Goal: Task Accomplishment & Management: Use online tool/utility

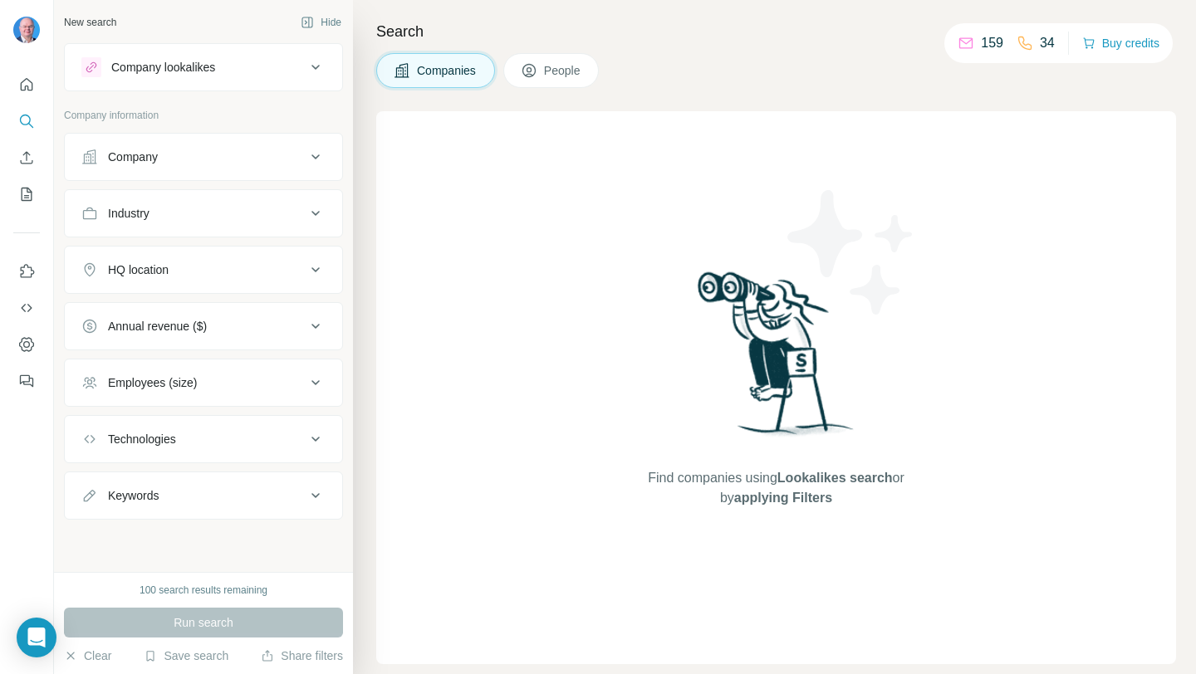
click at [561, 84] on button "People" at bounding box center [551, 70] width 96 height 35
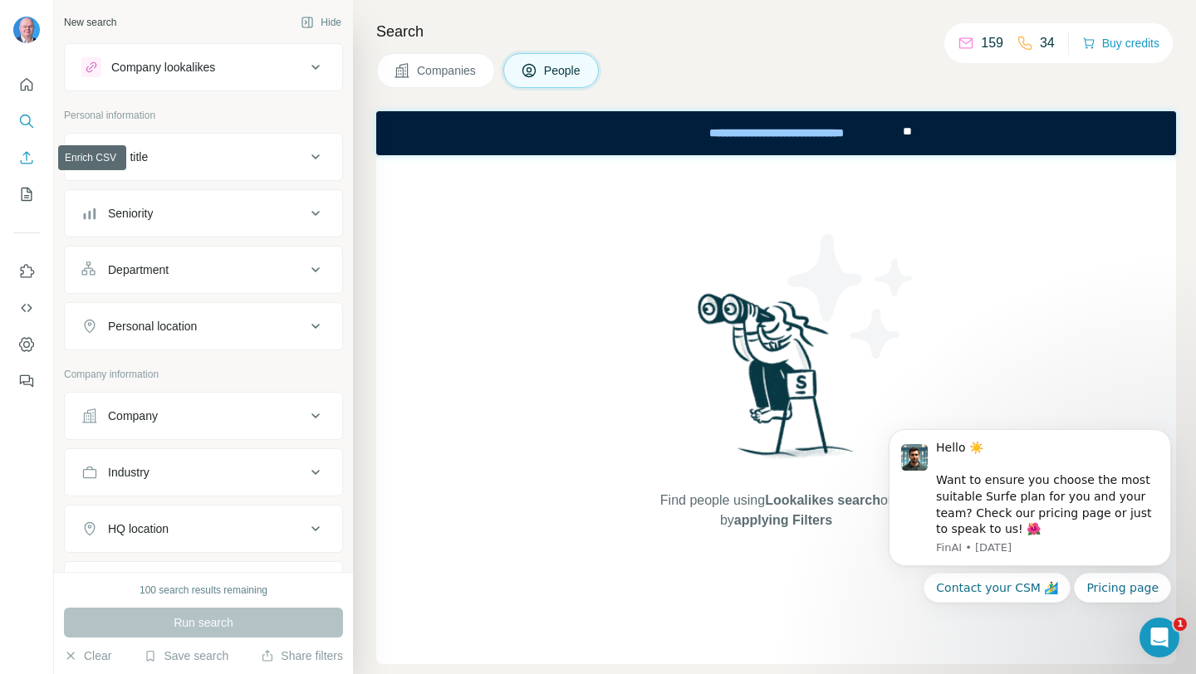
click at [32, 156] on icon "Enrich CSV" at bounding box center [26, 157] width 17 height 17
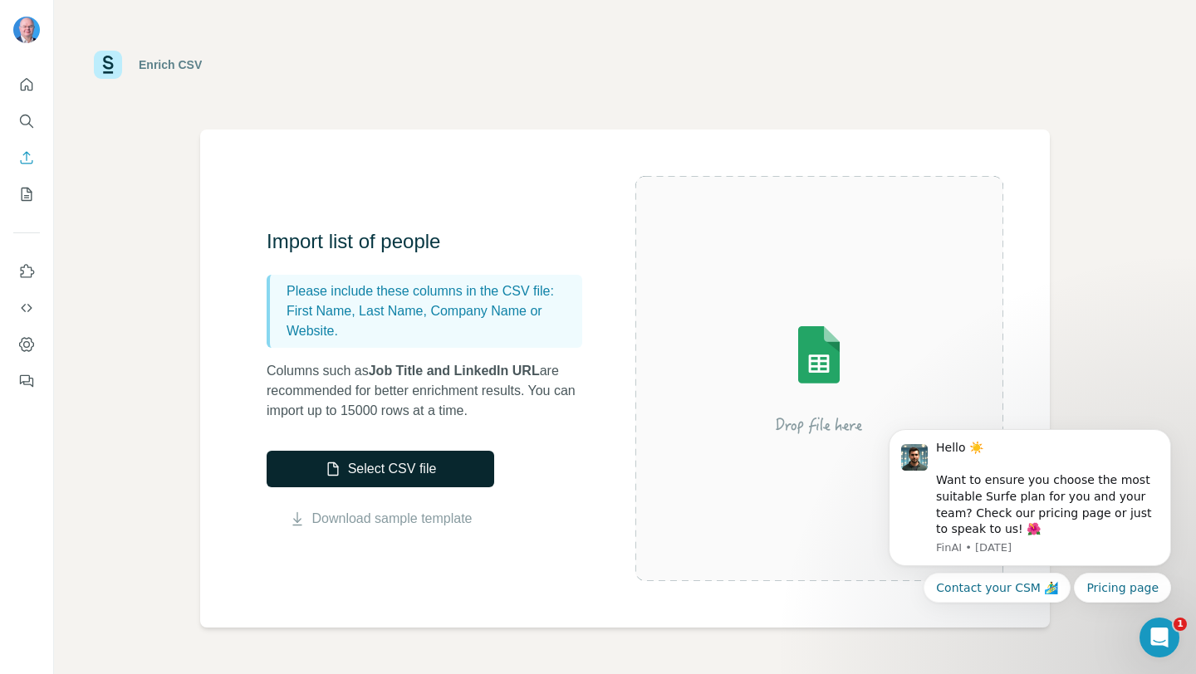
click at [442, 460] on button "Select CSV file" at bounding box center [381, 469] width 228 height 37
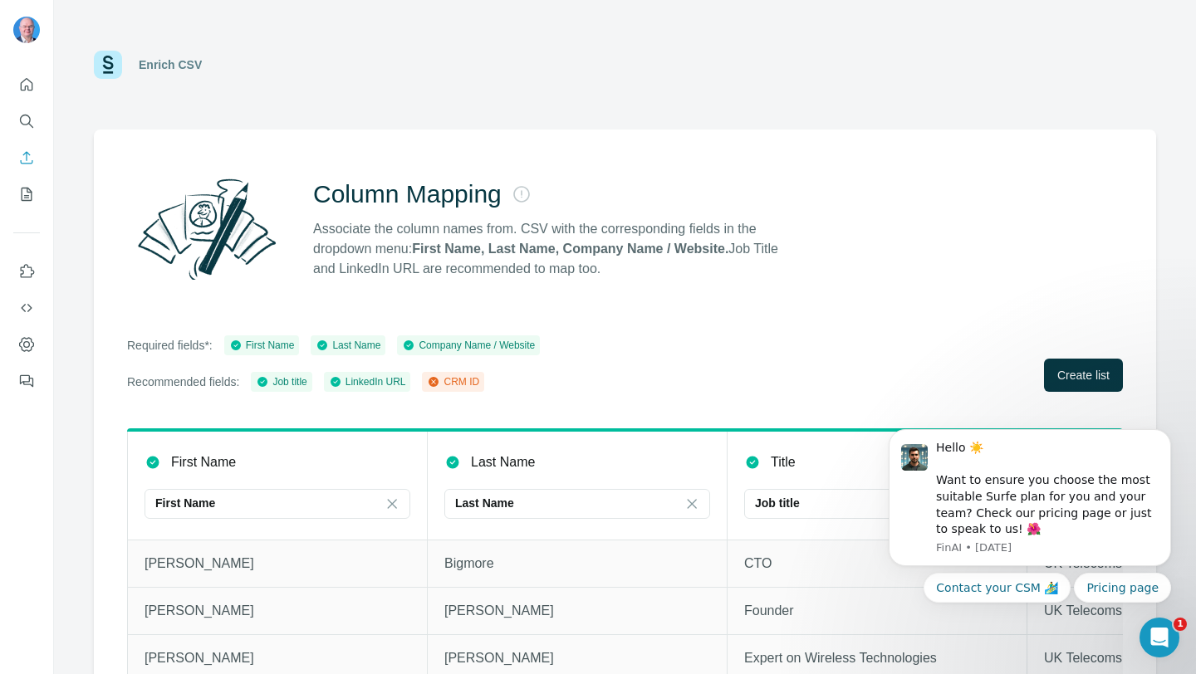
scroll to position [37, 0]
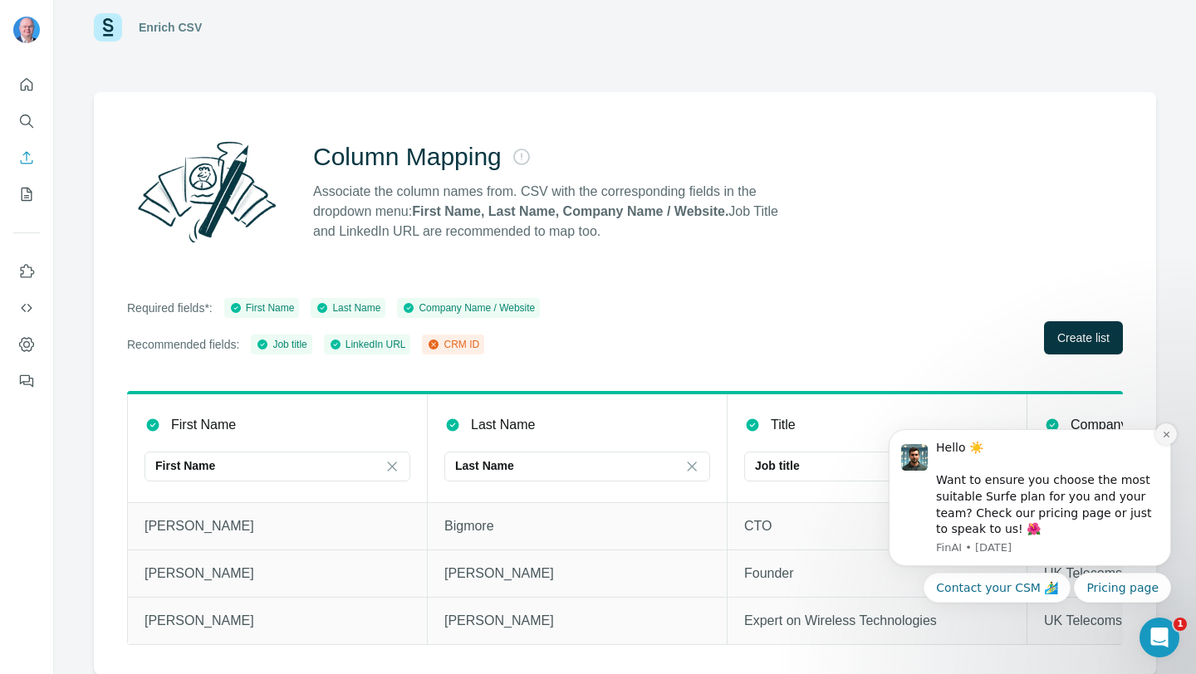
click at [1162, 439] on button "Dismiss notification" at bounding box center [1166, 435] width 22 height 22
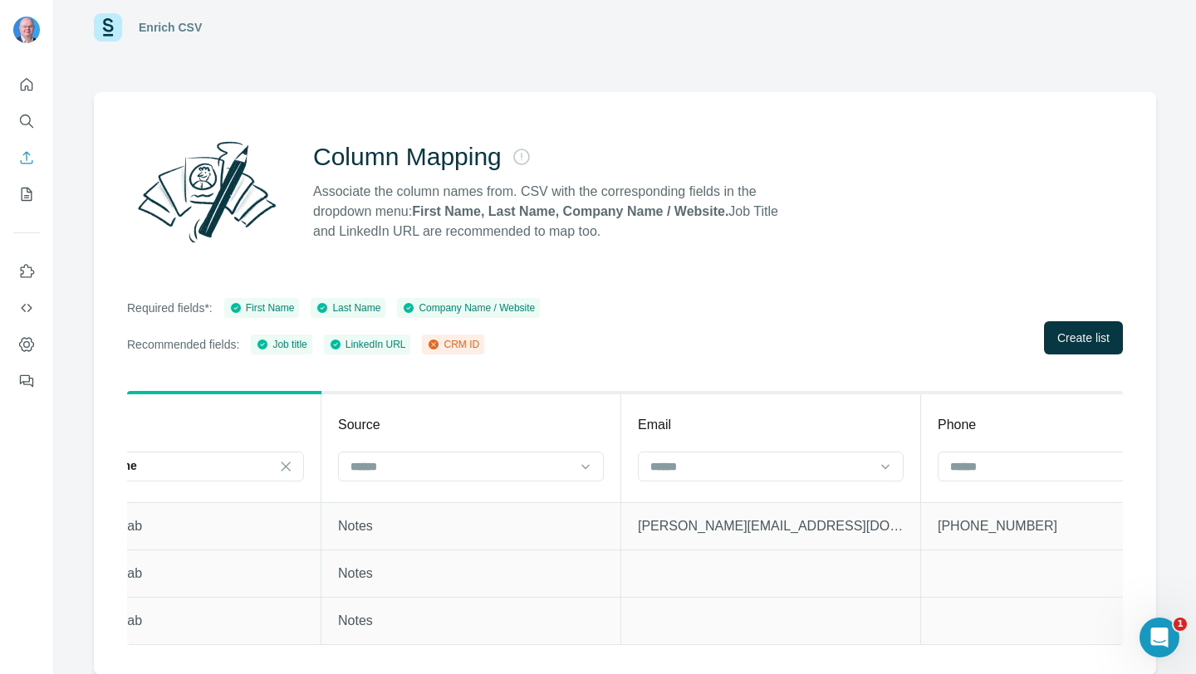
scroll to position [0, 1026]
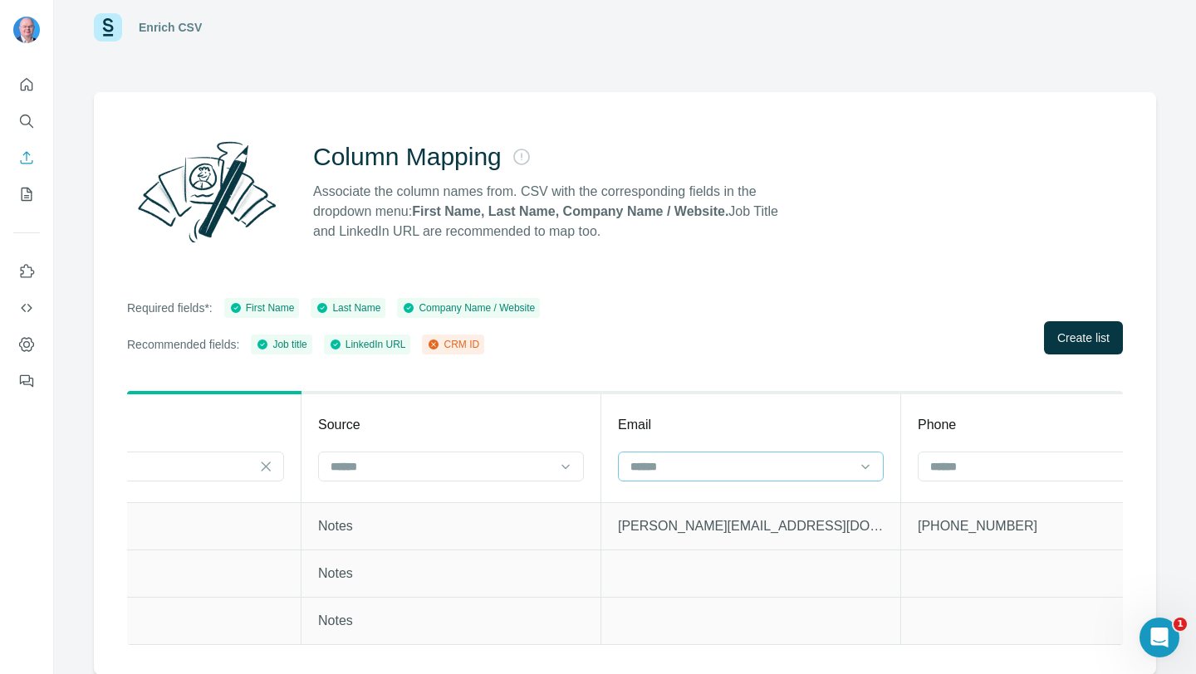
click at [739, 453] on div at bounding box center [741, 467] width 224 height 28
click at [740, 424] on div "Email" at bounding box center [751, 425] width 266 height 20
click at [755, 455] on div at bounding box center [741, 467] width 224 height 28
click at [755, 410] on th "Email" at bounding box center [751, 448] width 300 height 110
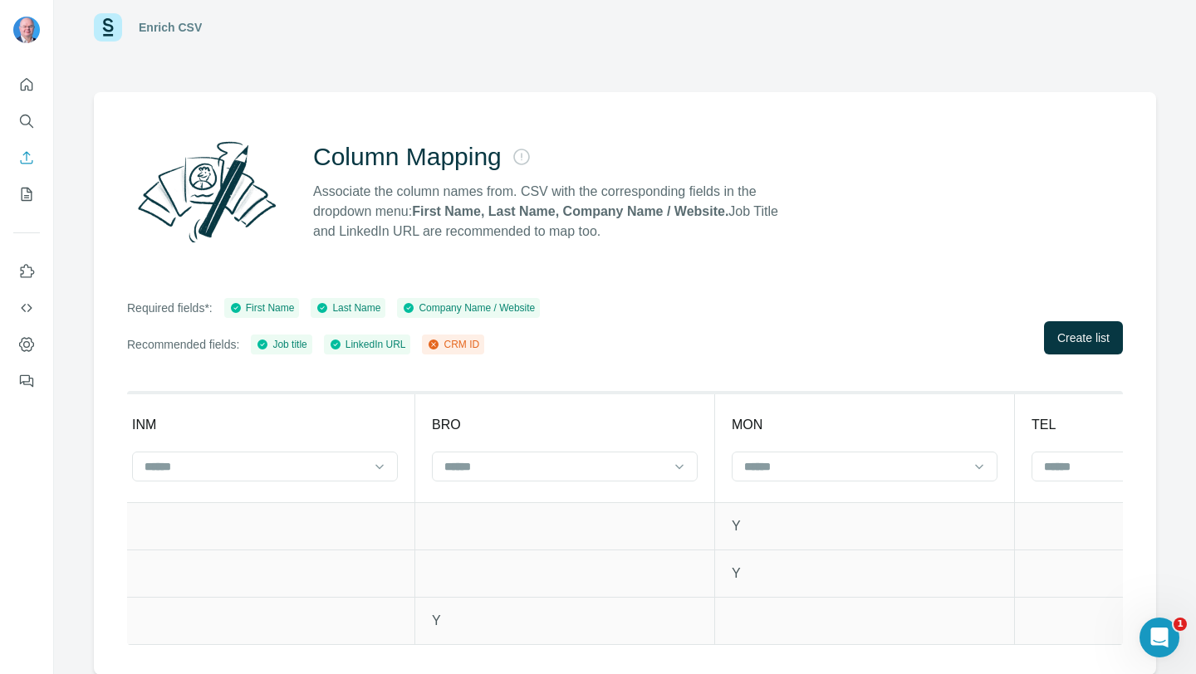
scroll to position [0, 3203]
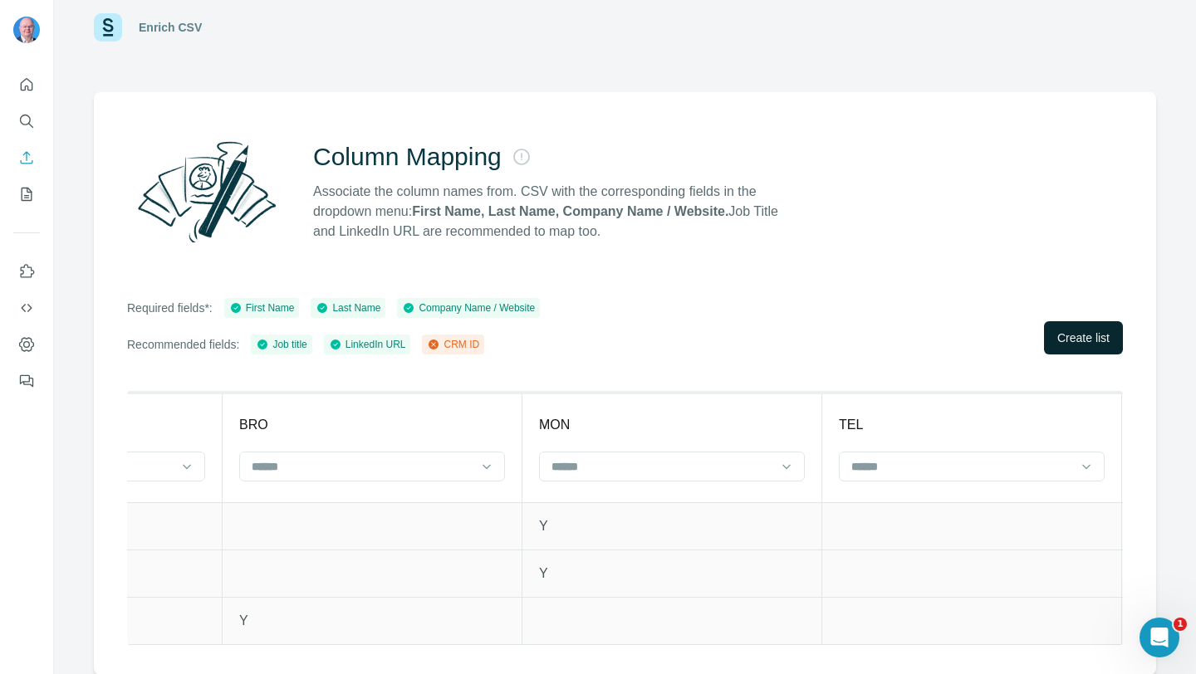
click at [1101, 342] on span "Create list" at bounding box center [1083, 338] width 52 height 17
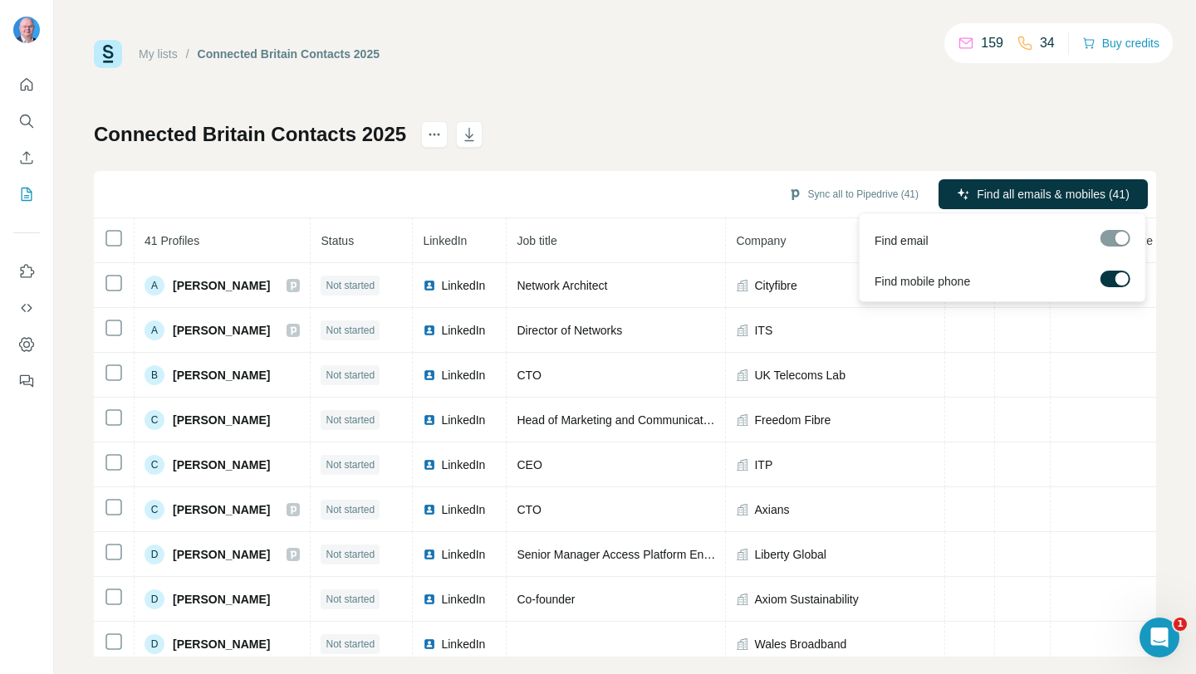
click at [1105, 233] on div at bounding box center [1115, 238] width 30 height 17
click at [1065, 198] on span "Find all emails & mobiles (41)" at bounding box center [1053, 194] width 153 height 17
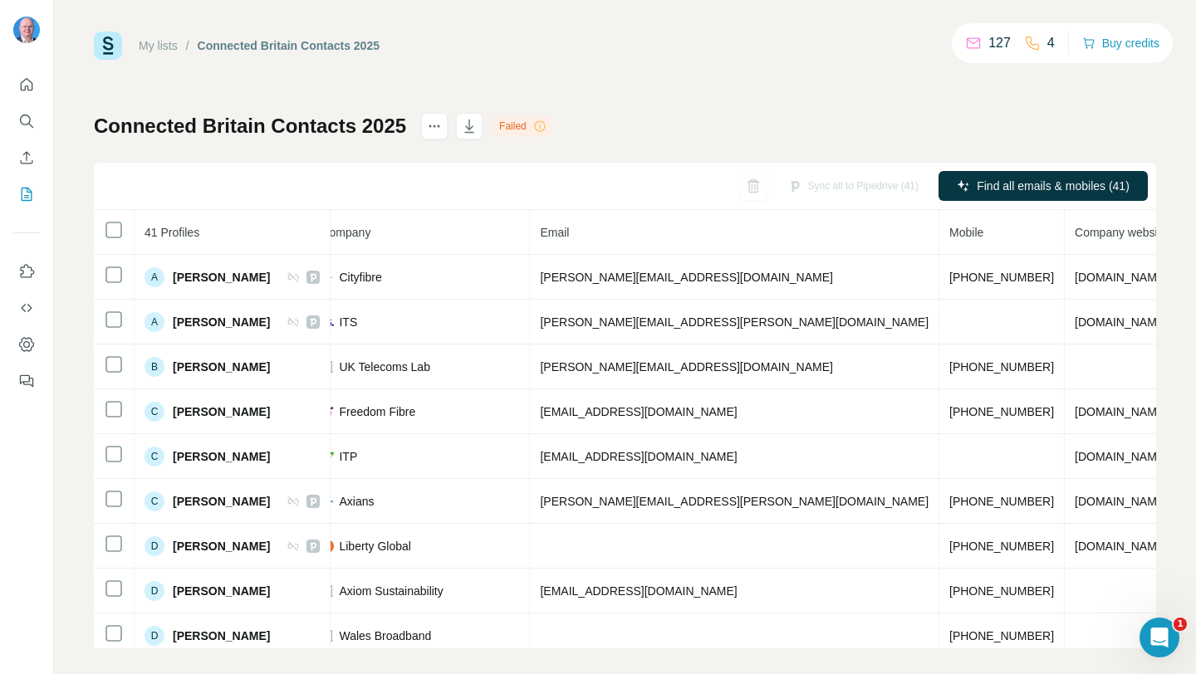
scroll to position [22, 0]
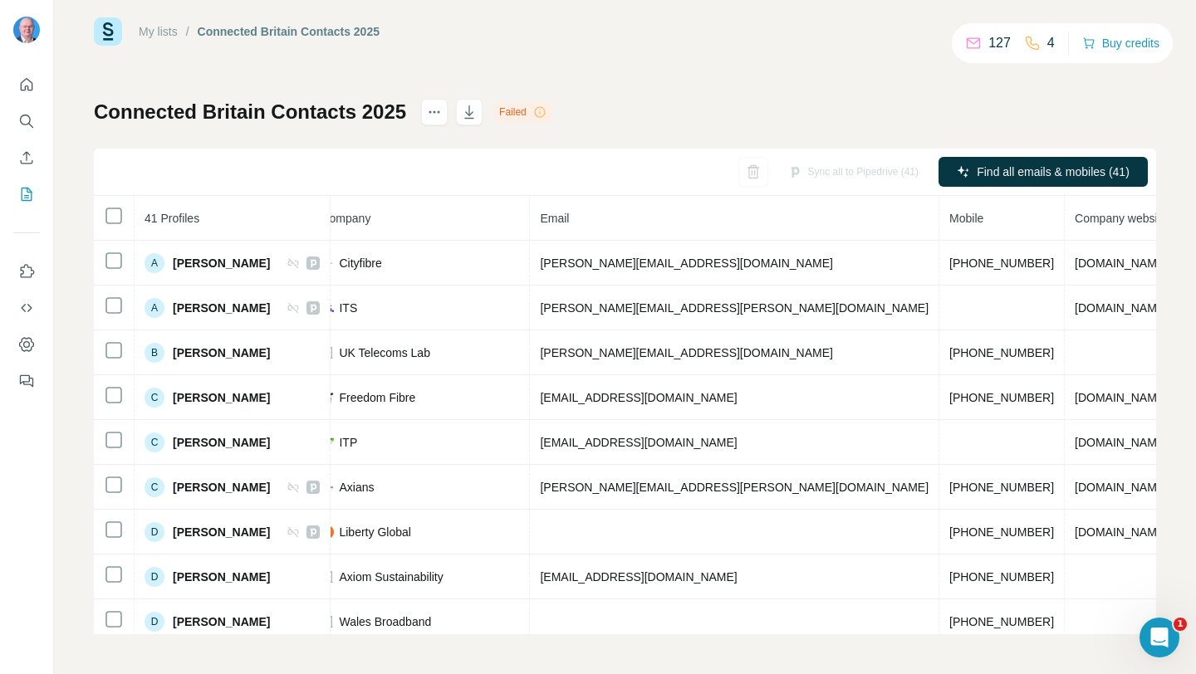
click at [546, 112] on icon at bounding box center [539, 111] width 13 height 13
click at [522, 112] on div "Failed" at bounding box center [522, 112] width 57 height 20
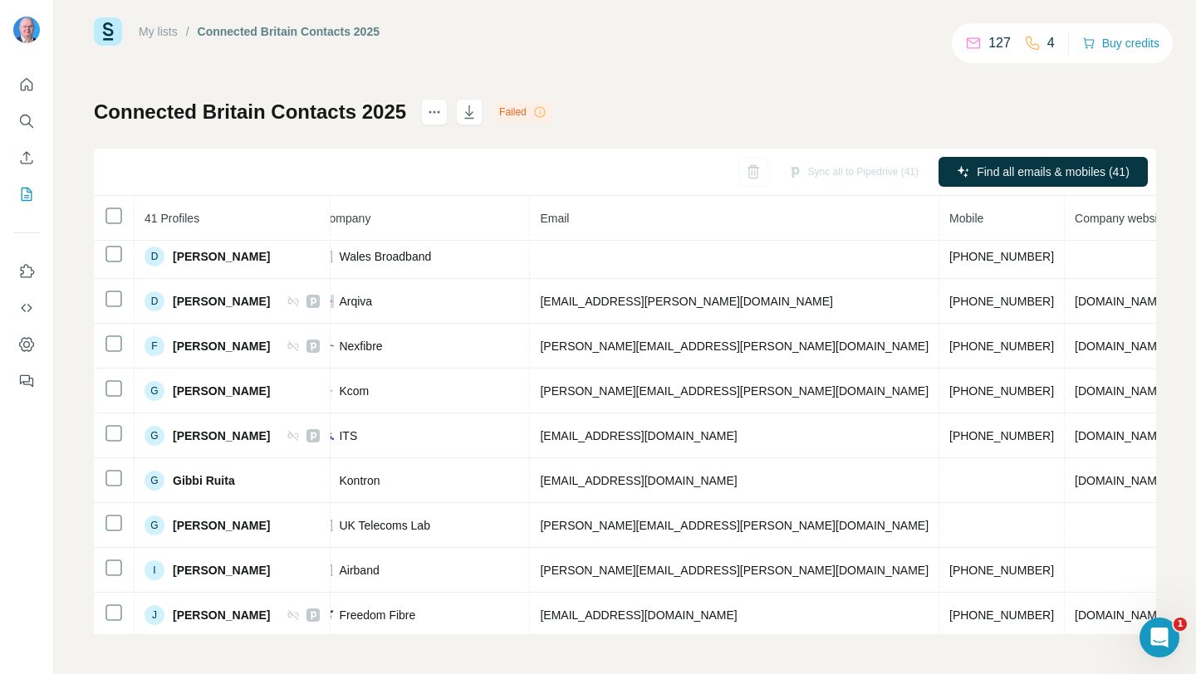
scroll to position [412, 435]
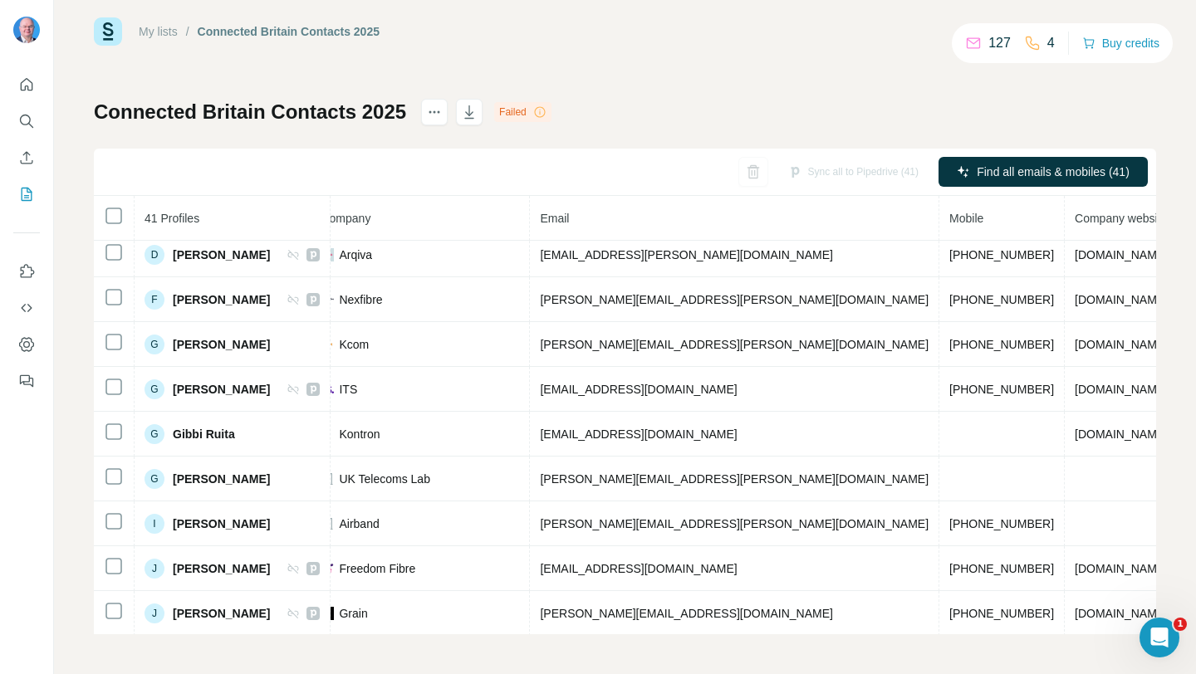
click at [546, 108] on icon at bounding box center [539, 111] width 13 height 13
click at [546, 109] on icon at bounding box center [539, 111] width 13 height 13
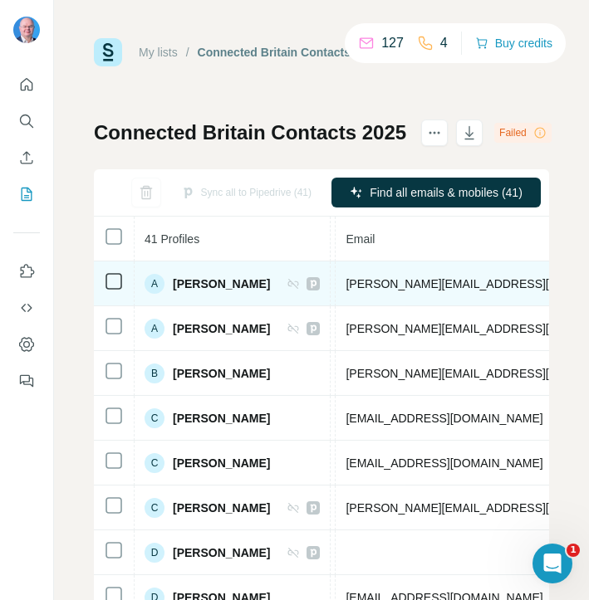
scroll to position [0, 630]
drag, startPoint x: 354, startPoint y: 282, endPoint x: 507, endPoint y: 285, distance: 153.7
click at [507, 285] on td "[PERSON_NAME][EMAIL_ADDRESS][DOMAIN_NAME]" at bounding box center [539, 284] width 409 height 45
copy span "[PERSON_NAME][EMAIL_ADDRESS][DOMAIN_NAME]"
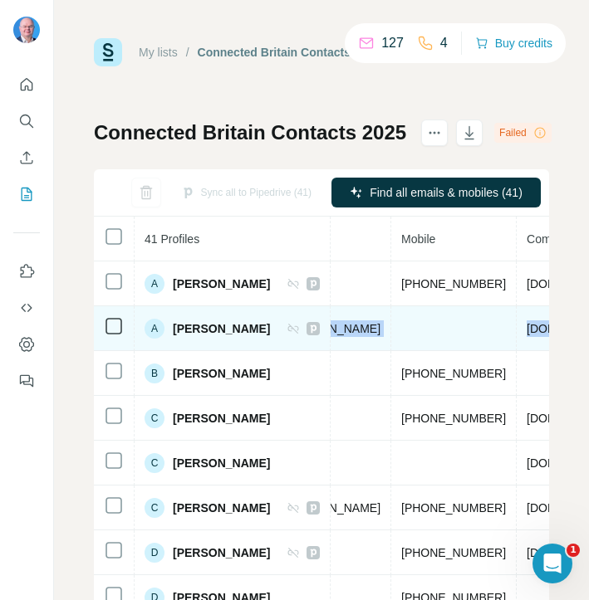
scroll to position [0, 1017]
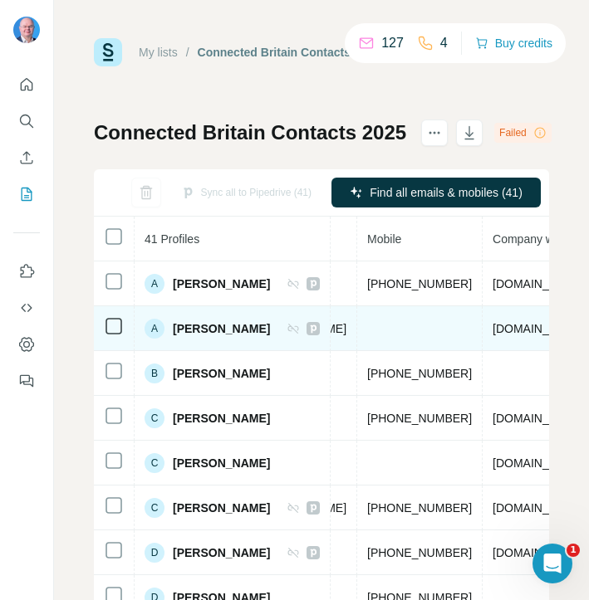
drag, startPoint x: 351, startPoint y: 330, endPoint x: 329, endPoint y: 348, distance: 28.9
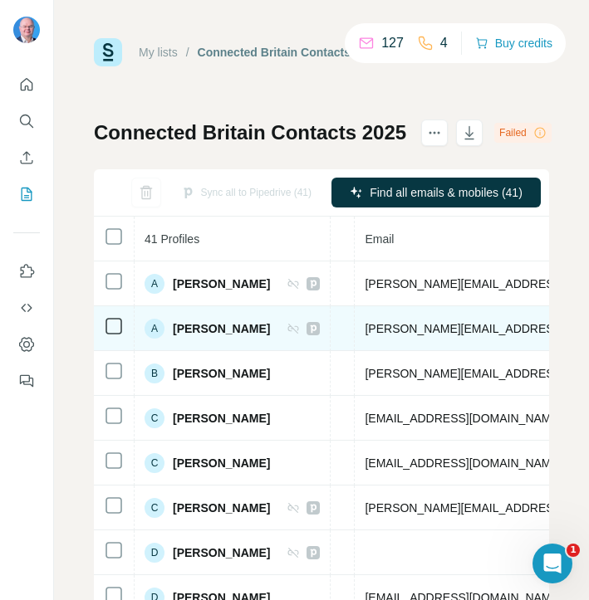
scroll to position [0, 609]
drag, startPoint x: 373, startPoint y: 328, endPoint x: 428, endPoint y: 327, distance: 54.8
click at [428, 327] on span "[PERSON_NAME][EMAIL_ADDRESS][PERSON_NAME][DOMAIN_NAME]" at bounding box center [560, 328] width 389 height 13
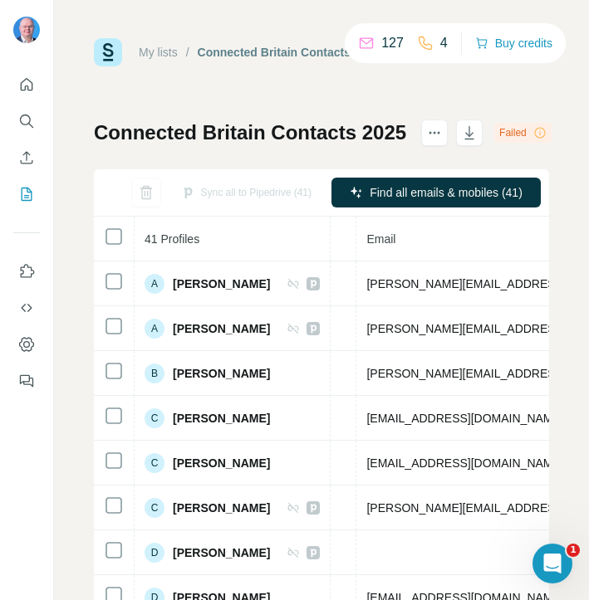
click at [426, 252] on th "Email" at bounding box center [560, 239] width 409 height 45
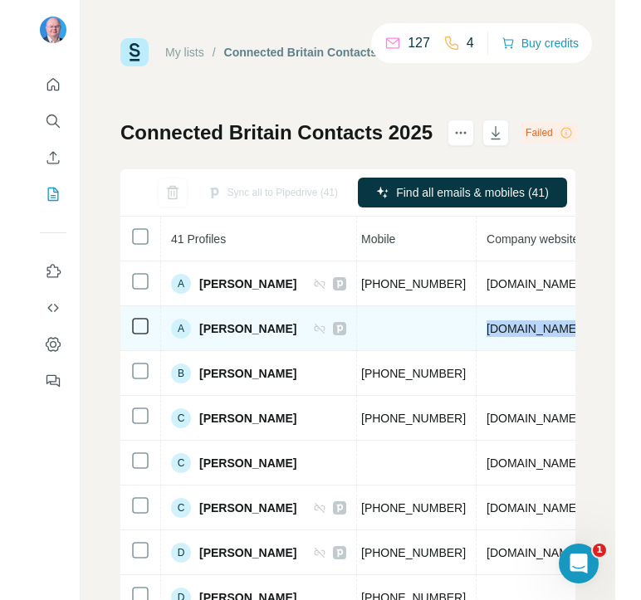
scroll to position [0, 1116]
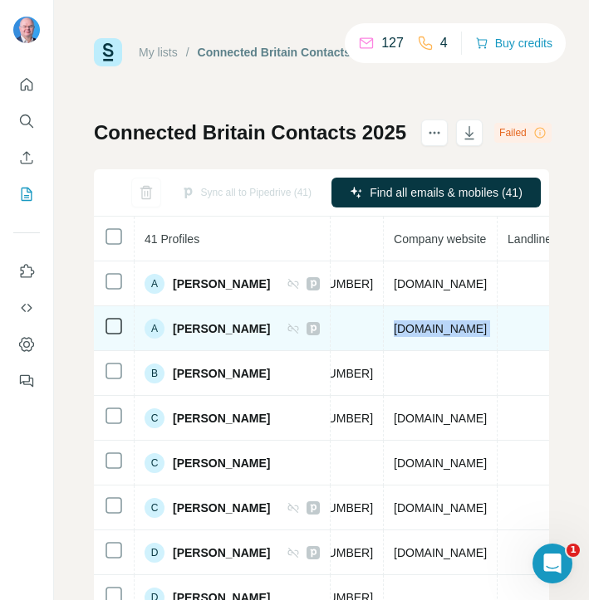
drag, startPoint x: 375, startPoint y: 332, endPoint x: 354, endPoint y: 345, distance: 24.2
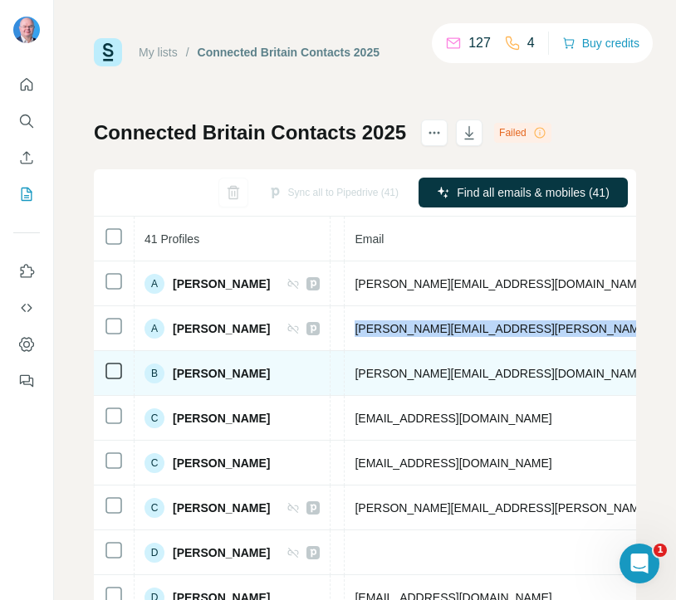
scroll to position [0, 615]
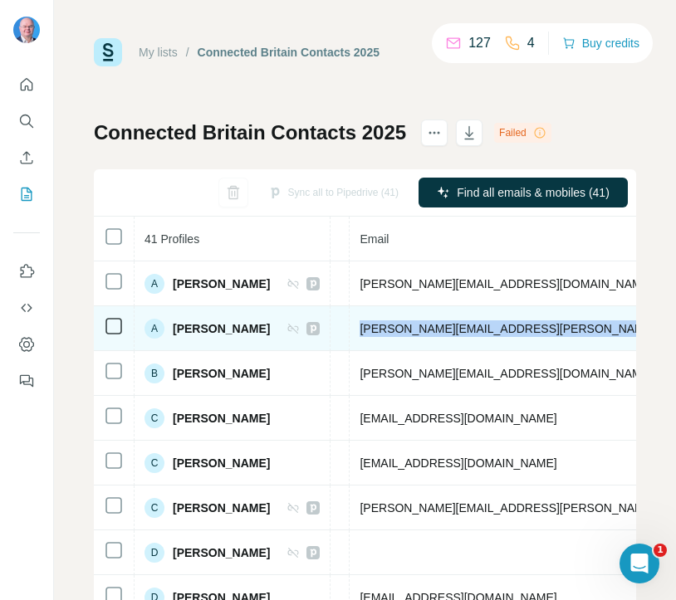
click at [370, 330] on span "[PERSON_NAME][EMAIL_ADDRESS][PERSON_NAME][DOMAIN_NAME]" at bounding box center [554, 328] width 389 height 13
drag, startPoint x: 369, startPoint y: 329, endPoint x: 576, endPoint y: 337, distance: 207.0
click at [576, 337] on td "[PERSON_NAME][EMAIL_ADDRESS][PERSON_NAME][DOMAIN_NAME]" at bounding box center [554, 328] width 409 height 45
copy span "[PERSON_NAME][EMAIL_ADDRESS][PERSON_NAME][DOMAIN_NAME]"
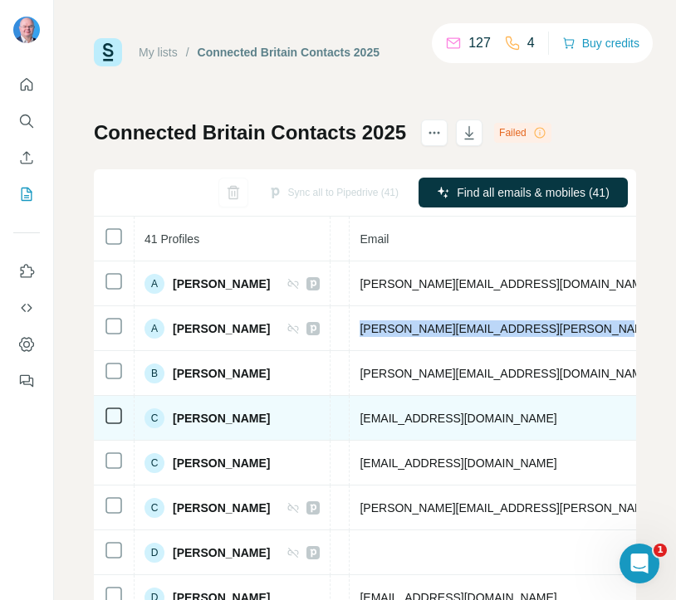
drag, startPoint x: 370, startPoint y: 417, endPoint x: 574, endPoint y: 422, distance: 203.5
click at [574, 422] on td "[EMAIL_ADDRESS][DOMAIN_NAME]" at bounding box center [554, 418] width 409 height 45
click at [556, 419] on span "[EMAIL_ADDRESS][DOMAIN_NAME]" at bounding box center [458, 418] width 197 height 13
drag, startPoint x: 572, startPoint y: 419, endPoint x: 351, endPoint y: 419, distance: 220.9
click at [351, 419] on tr "C [PERSON_NAME] Found LinkedIn Head of Marketing and Communications Freedom Fib…" at bounding box center [341, 418] width 1726 height 45
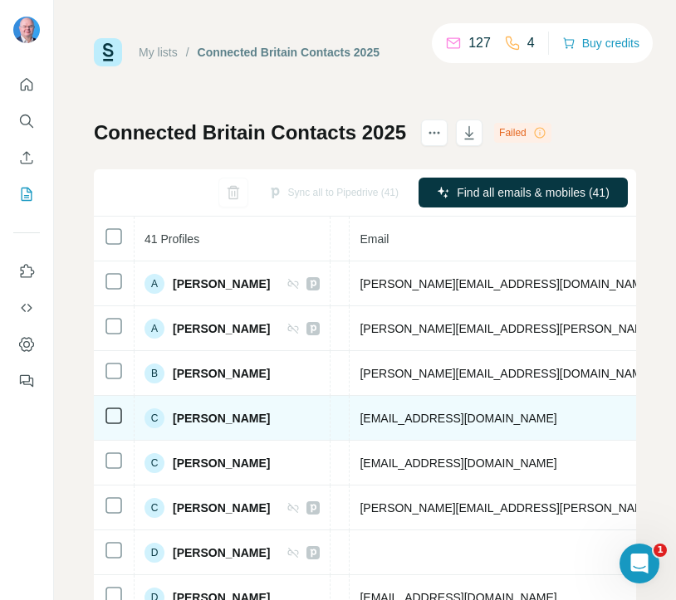
copy tr "[EMAIL_ADDRESS][DOMAIN_NAME]"
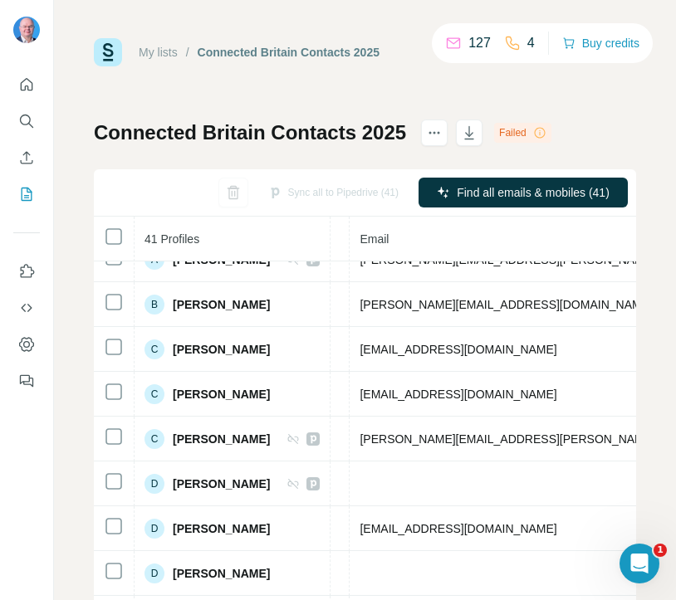
scroll to position [89, 615]
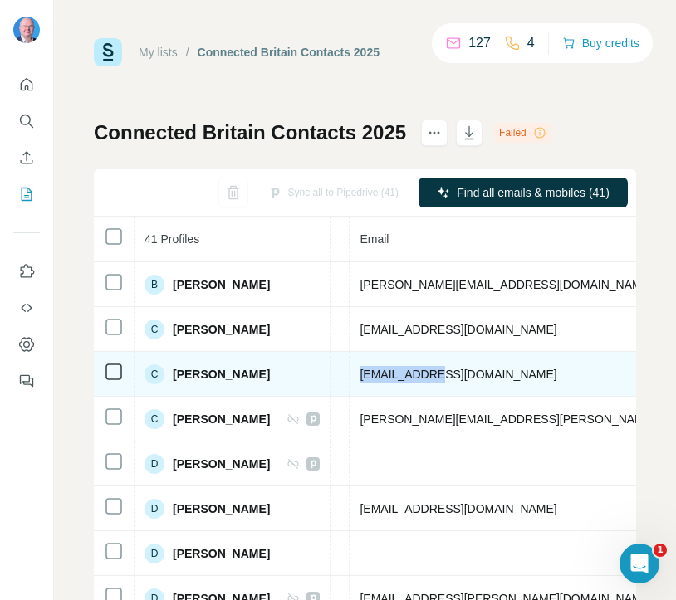
drag, startPoint x: 444, startPoint y: 370, endPoint x: 360, endPoint y: 370, distance: 83.9
click at [360, 370] on td "[EMAIL_ADDRESS][DOMAIN_NAME]" at bounding box center [554, 374] width 409 height 45
copy span "[EMAIL_ADDRESS][DOMAIN_NAME]"
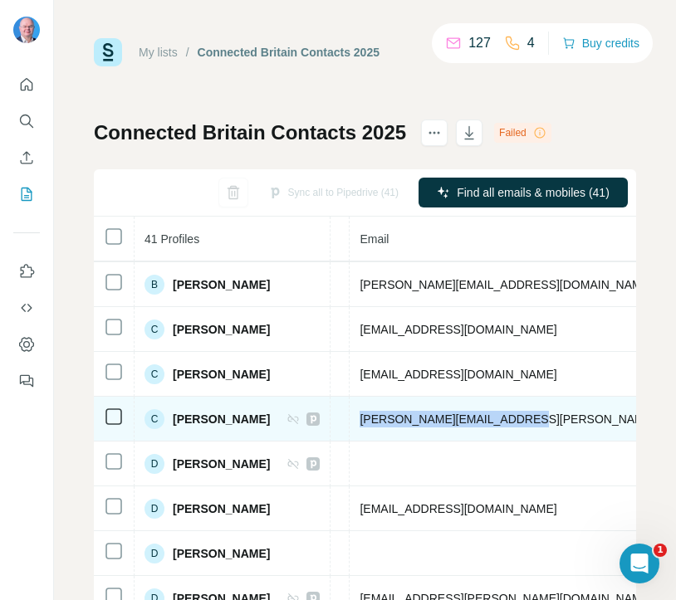
drag, startPoint x: 370, startPoint y: 415, endPoint x: 520, endPoint y: 419, distance: 150.4
click at [520, 419] on td "[PERSON_NAME][EMAIL_ADDRESS][PERSON_NAME][DOMAIN_NAME]" at bounding box center [554, 419] width 409 height 45
copy span "[PERSON_NAME][EMAIL_ADDRESS][PERSON_NAME][DOMAIN_NAME]"
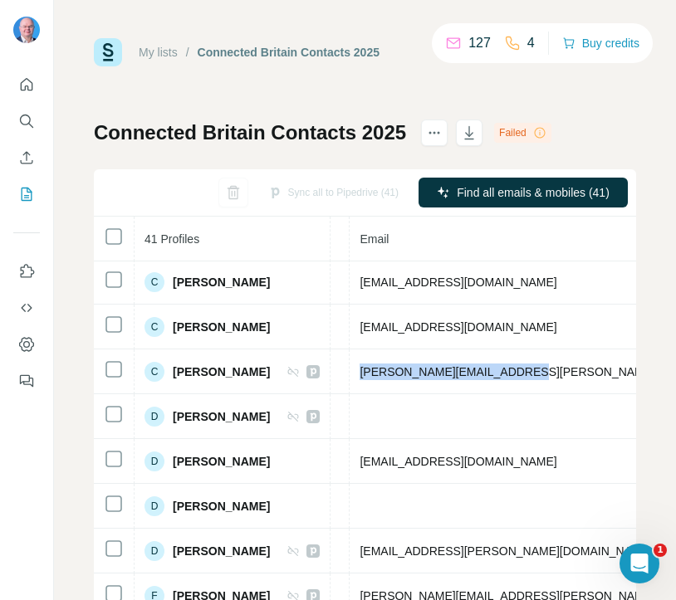
scroll to position [158, 615]
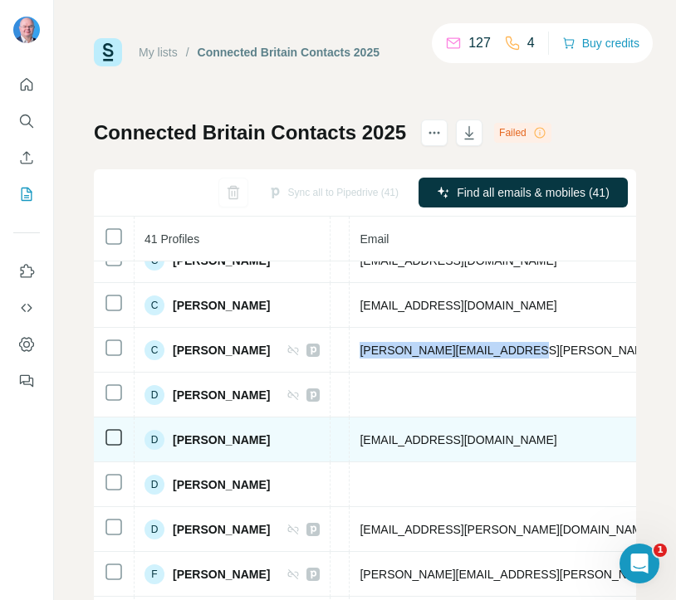
drag, startPoint x: 369, startPoint y: 439, endPoint x: 567, endPoint y: 447, distance: 198.6
click at [567, 447] on td "[EMAIL_ADDRESS][DOMAIN_NAME]" at bounding box center [554, 440] width 409 height 45
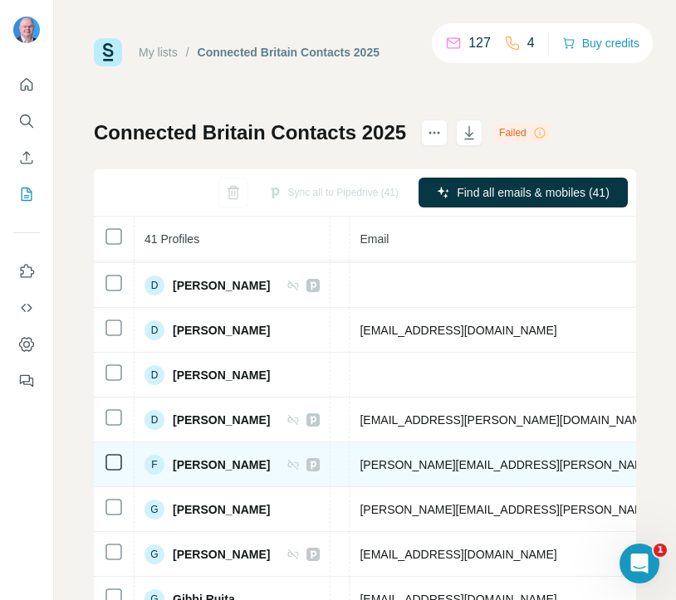
scroll to position [282, 615]
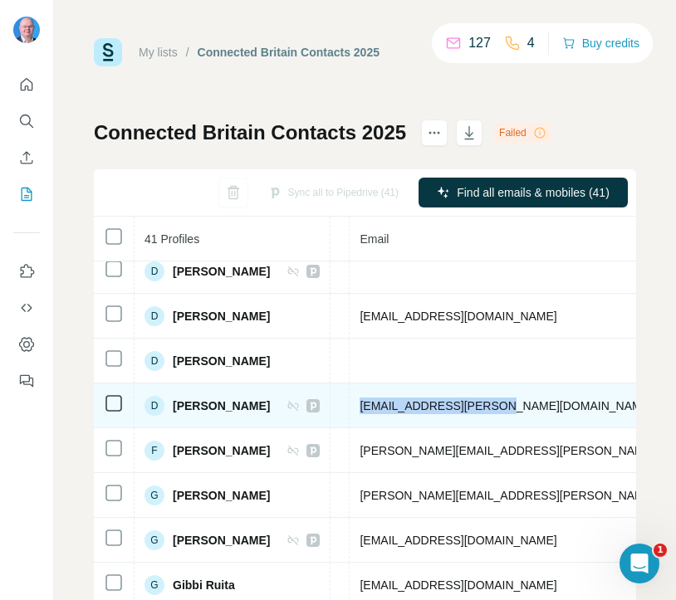
drag, startPoint x: 513, startPoint y: 404, endPoint x: 363, endPoint y: 409, distance: 150.4
click at [363, 409] on td "[EMAIL_ADDRESS][PERSON_NAME][DOMAIN_NAME]" at bounding box center [554, 406] width 409 height 45
copy span "[EMAIL_ADDRESS][PERSON_NAME][DOMAIN_NAME]"
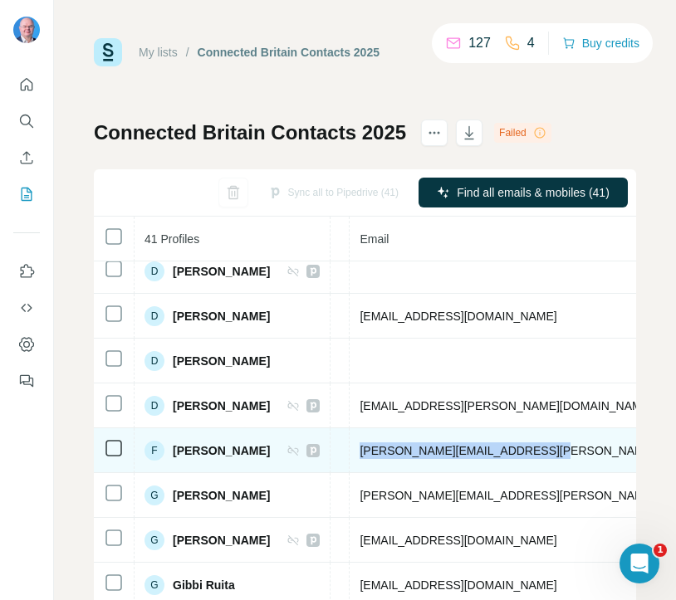
drag, startPoint x: 548, startPoint y: 453, endPoint x: 350, endPoint y: 438, distance: 199.0
click at [350, 438] on tr "F [PERSON_NAME] Found LinkedIn CTIO Nexfibre [PERSON_NAME][EMAIL_ADDRESS][PERSO…" at bounding box center [341, 451] width 1726 height 45
copy tr "Nexfibre [PERSON_NAME][EMAIL_ADDRESS][PERSON_NAME][DOMAIN_NAME]"
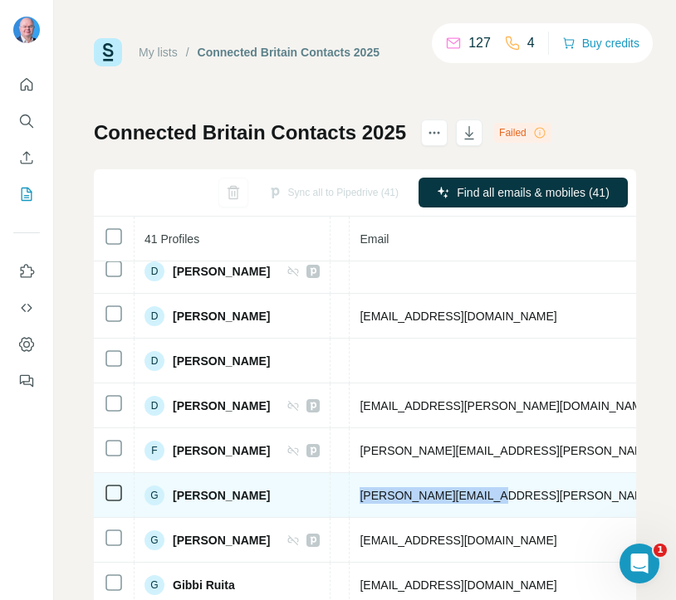
drag, startPoint x: 512, startPoint y: 495, endPoint x: 365, endPoint y: 492, distance: 147.0
click at [365, 492] on td "[PERSON_NAME][EMAIL_ADDRESS][PERSON_NAME][DOMAIN_NAME]" at bounding box center [554, 495] width 409 height 45
copy span "[PERSON_NAME][EMAIL_ADDRESS][PERSON_NAME][DOMAIN_NAME]"
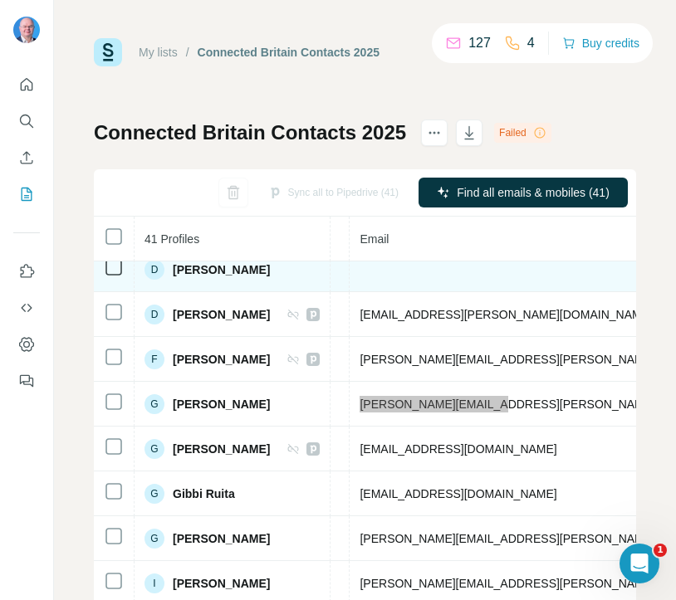
scroll to position [392, 615]
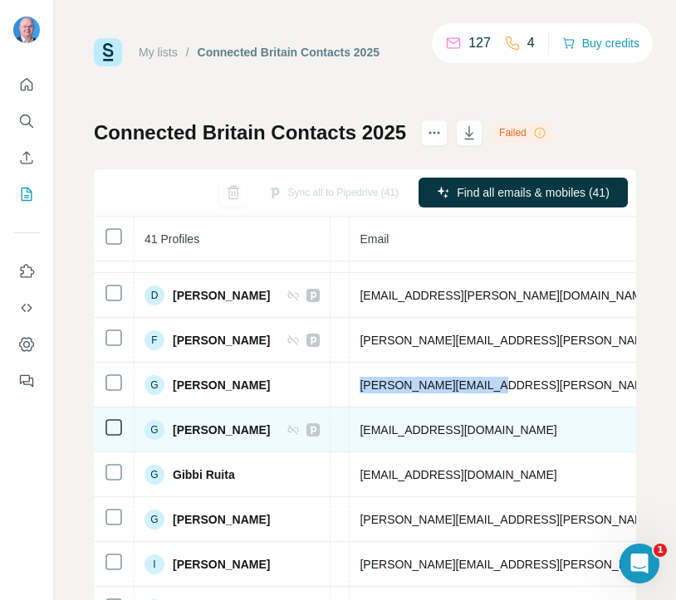
drag, startPoint x: 368, startPoint y: 427, endPoint x: 605, endPoint y: 427, distance: 236.7
click at [605, 427] on tr "G [PERSON_NAME] Found LinkedIn Head of Network Architecture and Design ITS [EMA…" at bounding box center [341, 430] width 1726 height 45
copy span "[EMAIL_ADDRESS][DOMAIN_NAME]"
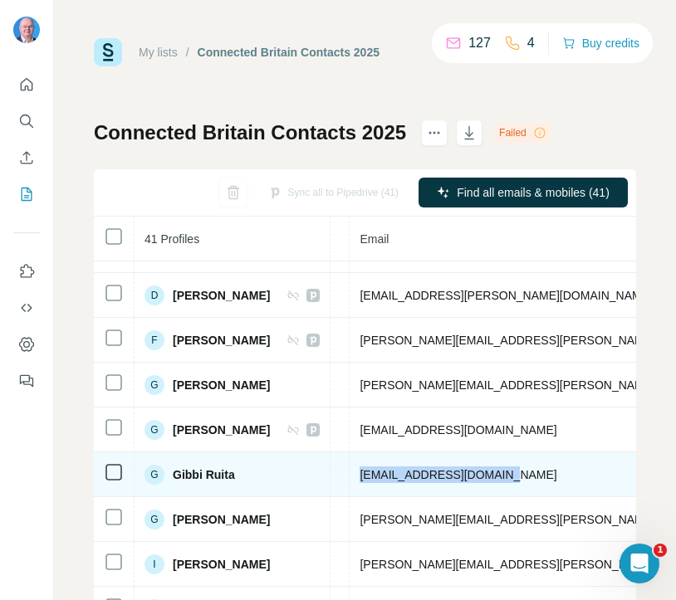
drag, startPoint x: 513, startPoint y: 481, endPoint x: 362, endPoint y: 472, distance: 151.4
click at [362, 472] on td "[EMAIL_ADDRESS][DOMAIN_NAME]" at bounding box center [554, 475] width 409 height 45
copy span "[EMAIL_ADDRESS][DOMAIN_NAME]"
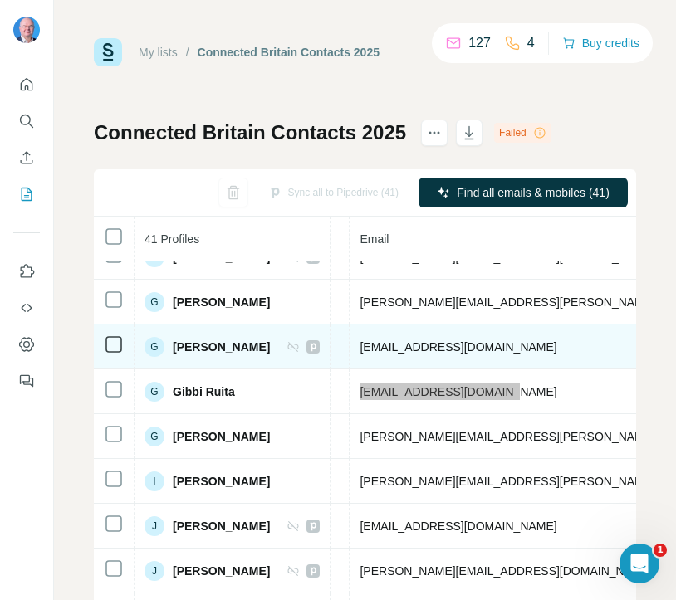
scroll to position [479, 615]
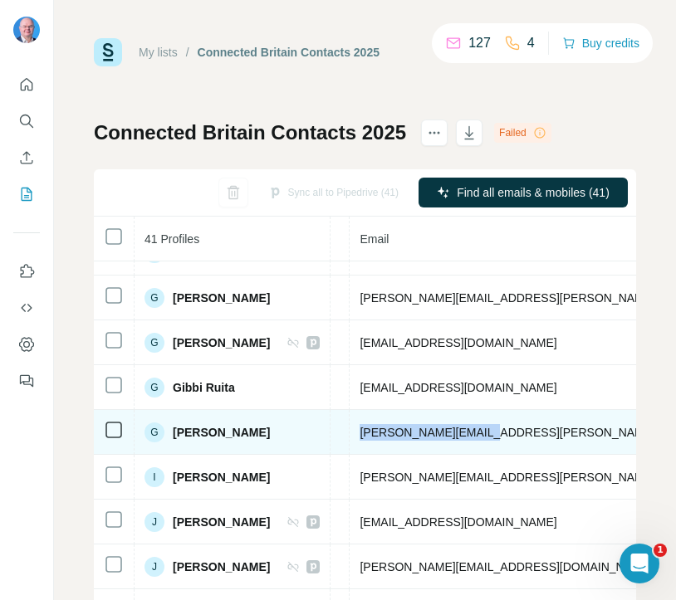
drag, startPoint x: 482, startPoint y: 434, endPoint x: 357, endPoint y: 430, distance: 124.6
click at [357, 431] on td "[PERSON_NAME][EMAIL_ADDRESS][PERSON_NAME][DOMAIN_NAME]" at bounding box center [554, 432] width 409 height 45
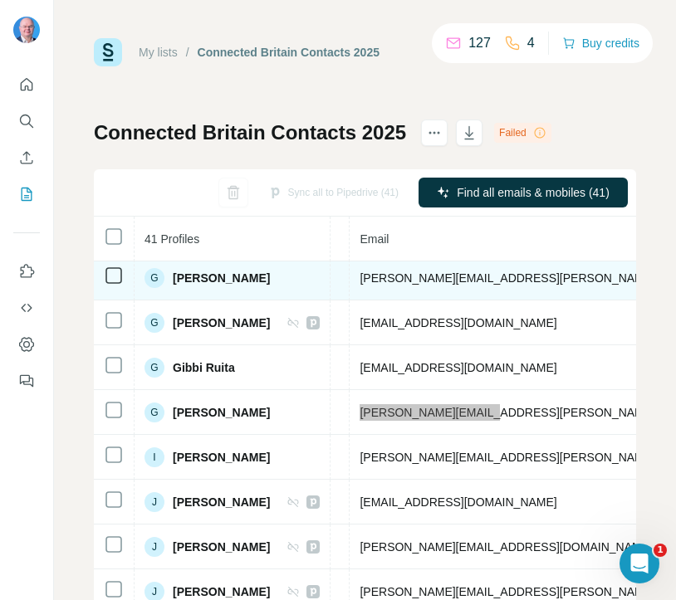
scroll to position [503, 615]
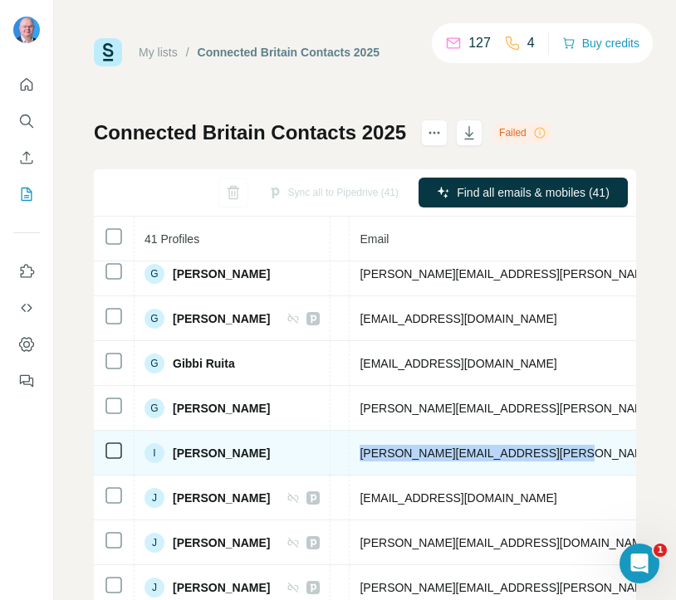
drag, startPoint x: 559, startPoint y: 453, endPoint x: 365, endPoint y: 455, distance: 193.5
click at [365, 455] on td "[PERSON_NAME][EMAIL_ADDRESS][PERSON_NAME][DOMAIN_NAME]" at bounding box center [554, 453] width 409 height 45
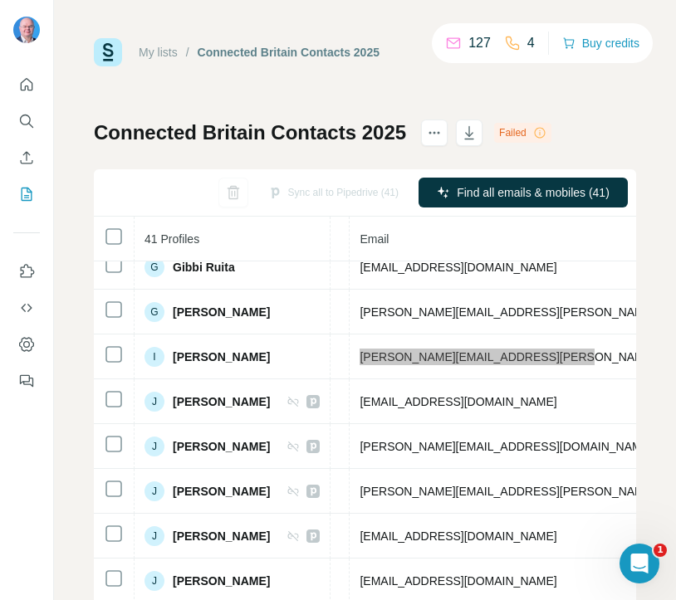
scroll to position [604, 615]
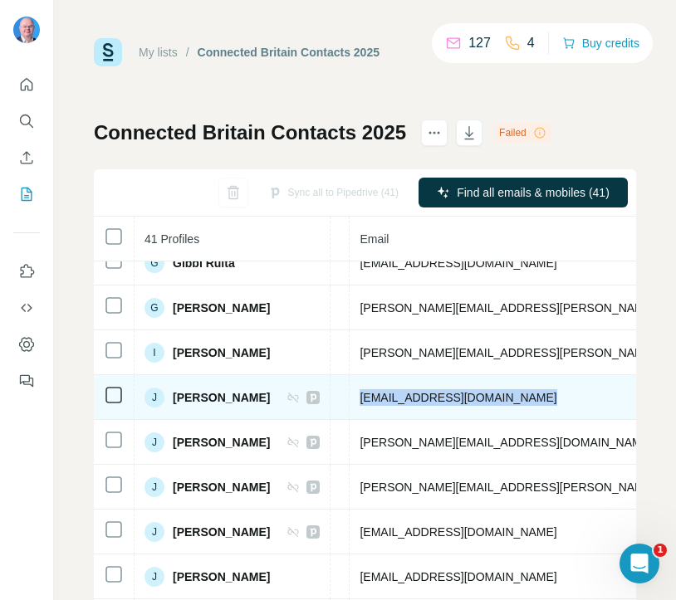
drag, startPoint x: 546, startPoint y: 398, endPoint x: 363, endPoint y: 394, distance: 183.6
click at [364, 395] on td "[EMAIL_ADDRESS][DOMAIN_NAME]" at bounding box center [554, 397] width 409 height 45
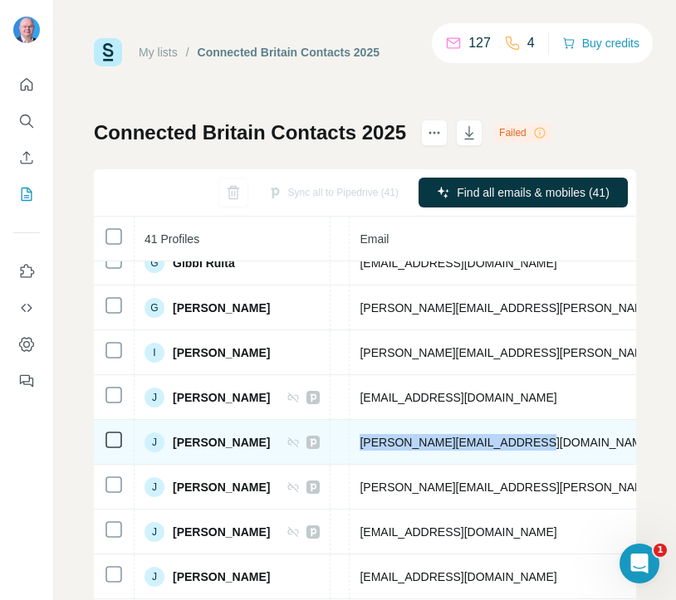
drag, startPoint x: 546, startPoint y: 444, endPoint x: 363, endPoint y: 440, distance: 183.6
click at [363, 440] on td "[PERSON_NAME][EMAIL_ADDRESS][DOMAIN_NAME]" at bounding box center [554, 442] width 409 height 45
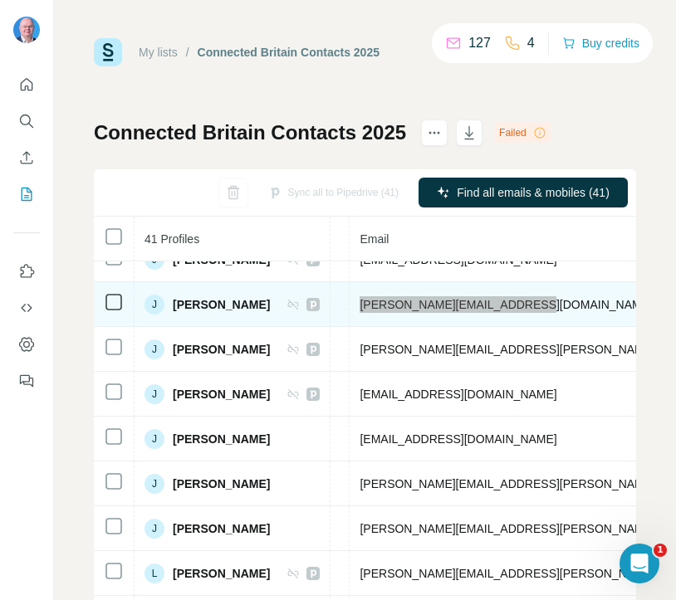
scroll to position [746, 615]
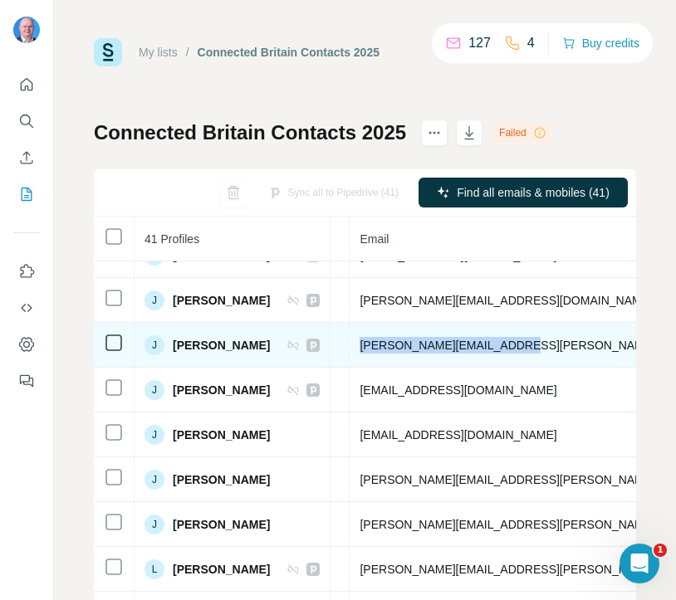
drag, startPoint x: 524, startPoint y: 350, endPoint x: 360, endPoint y: 341, distance: 163.8
click at [360, 342] on td "[PERSON_NAME][EMAIL_ADDRESS][PERSON_NAME][DOMAIN_NAME]" at bounding box center [554, 345] width 409 height 45
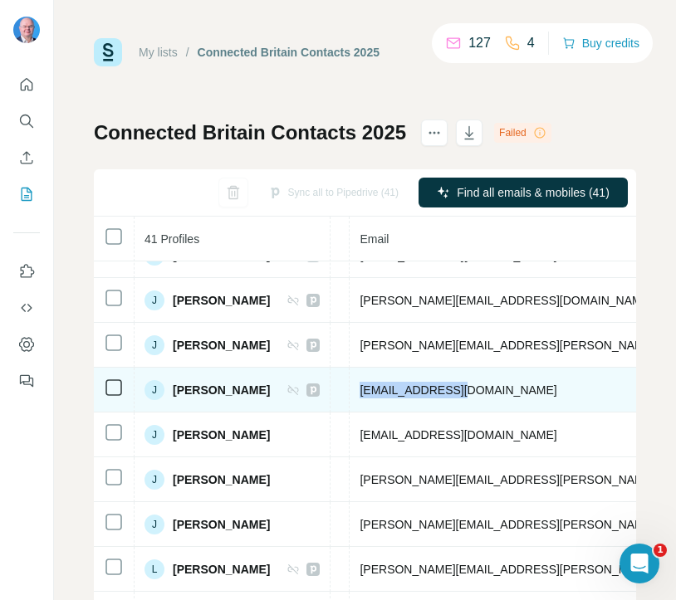
drag, startPoint x: 463, startPoint y: 392, endPoint x: 359, endPoint y: 388, distance: 103.9
click at [359, 388] on tr "[PERSON_NAME] Found LinkedIn Director Colt [EMAIL_ADDRESS][DOMAIN_NAME] [PHONE_…" at bounding box center [341, 390] width 1726 height 45
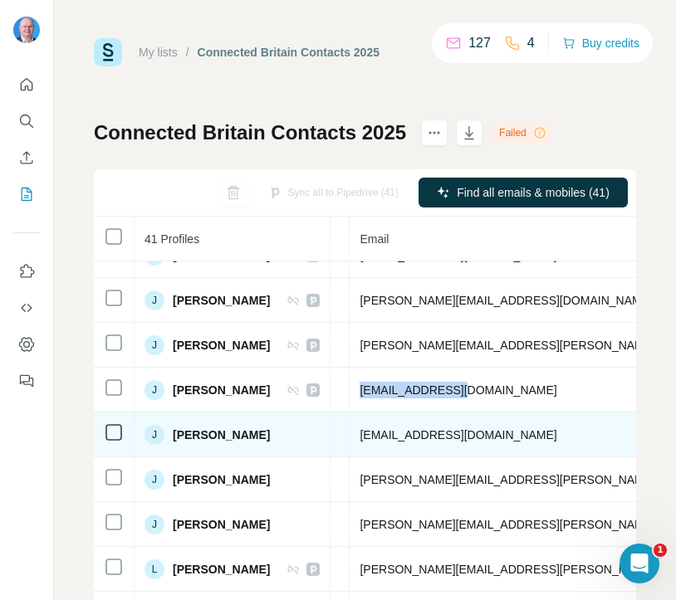
drag, startPoint x: 556, startPoint y: 432, endPoint x: 369, endPoint y: 436, distance: 186.9
click at [369, 436] on td "[EMAIL_ADDRESS][DOMAIN_NAME]" at bounding box center [554, 435] width 409 height 45
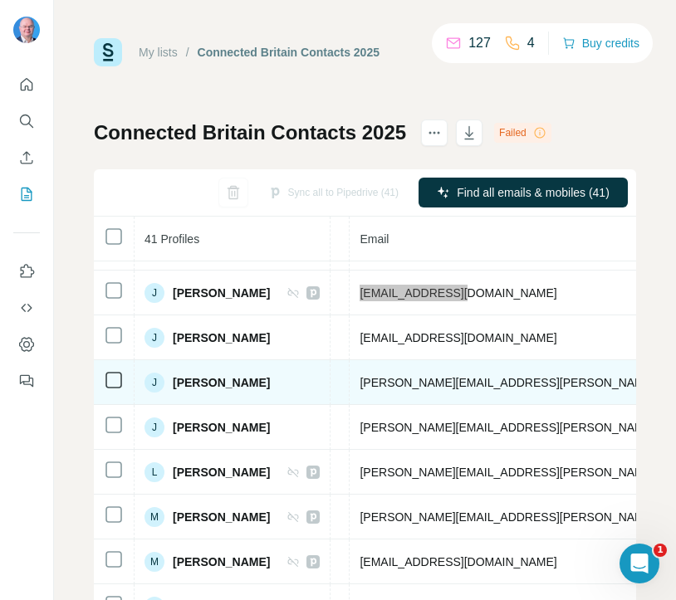
scroll to position [845, 615]
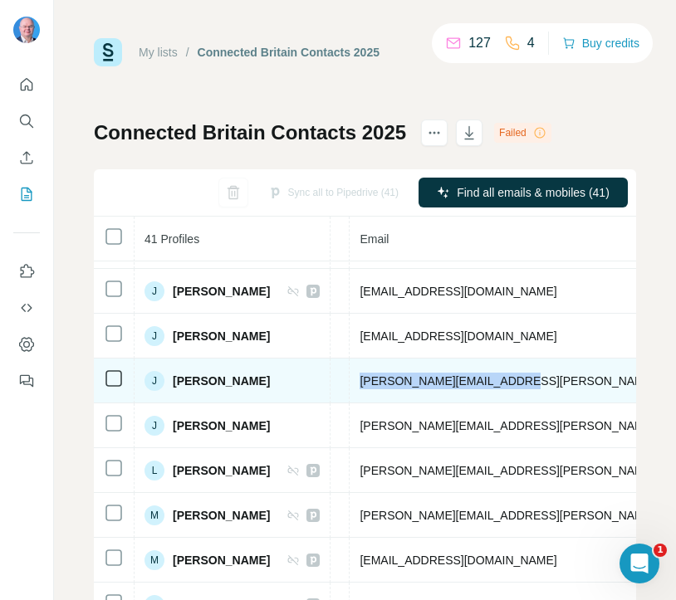
drag, startPoint x: 523, startPoint y: 378, endPoint x: 360, endPoint y: 388, distance: 163.9
click at [360, 388] on tr "[PERSON_NAME] Found LinkedIn Account Manager [PERSON_NAME] [PERSON_NAME][EMAIL_…" at bounding box center [341, 381] width 1726 height 45
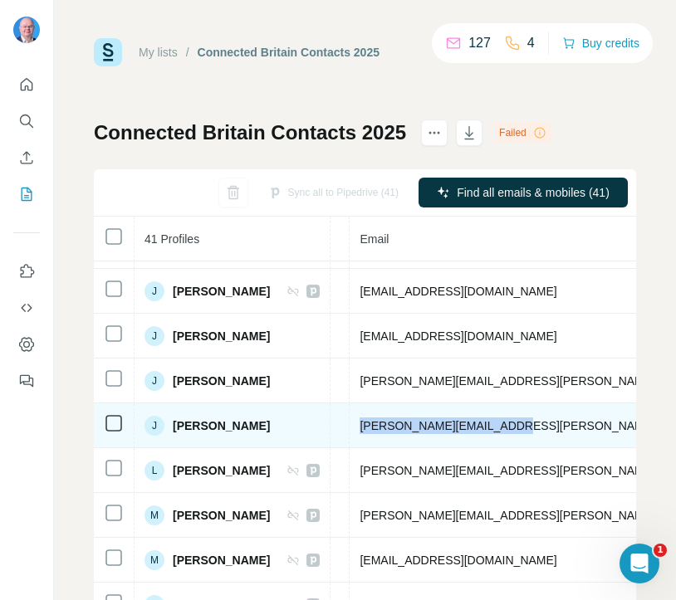
drag, startPoint x: 537, startPoint y: 424, endPoint x: 370, endPoint y: 407, distance: 167.8
click at [370, 408] on td "[PERSON_NAME][EMAIL_ADDRESS][PERSON_NAME][DOMAIN_NAME]" at bounding box center [554, 426] width 409 height 45
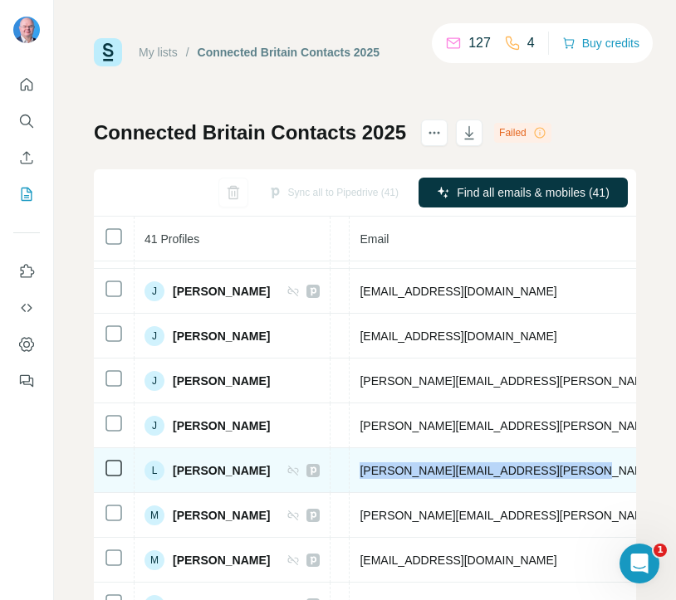
drag, startPoint x: 591, startPoint y: 472, endPoint x: 368, endPoint y: 473, distance: 223.4
click at [368, 473] on td "[PERSON_NAME][EMAIL_ADDRESS][PERSON_NAME][DOMAIN_NAME]" at bounding box center [554, 470] width 409 height 45
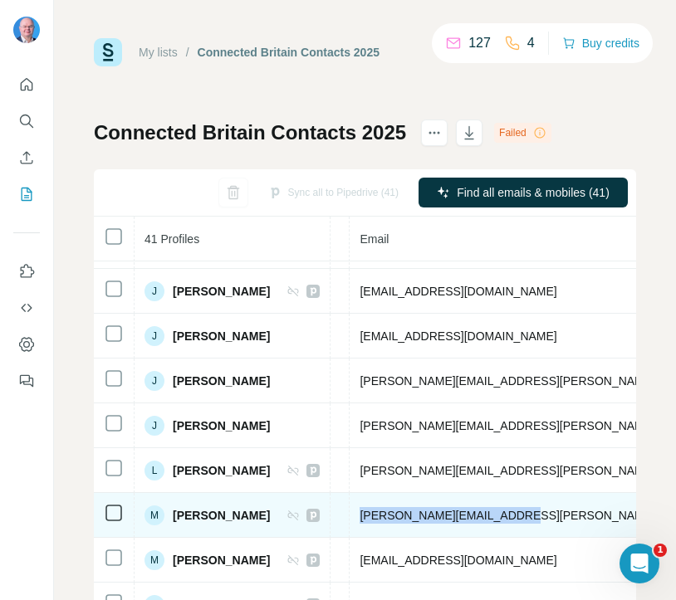
drag, startPoint x: 522, startPoint y: 516, endPoint x: 366, endPoint y: 513, distance: 156.2
click at [366, 513] on td "[PERSON_NAME][EMAIL_ADDRESS][PERSON_NAME][DOMAIN_NAME]" at bounding box center [554, 515] width 409 height 45
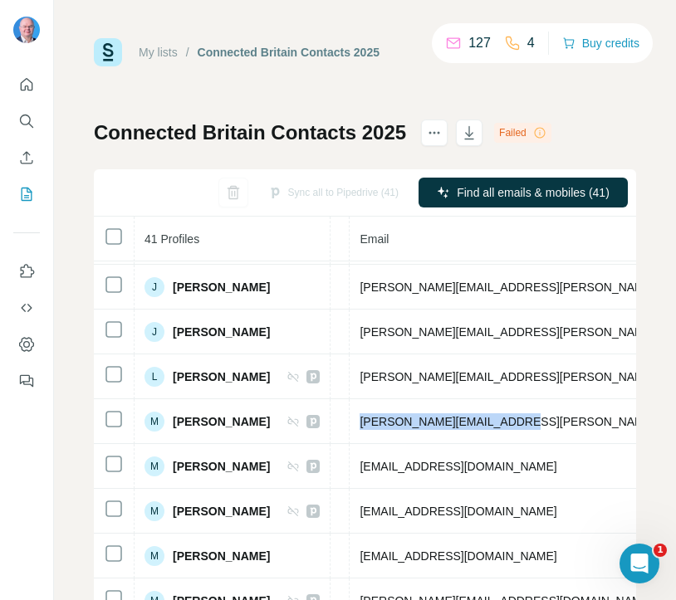
scroll to position [952, 615]
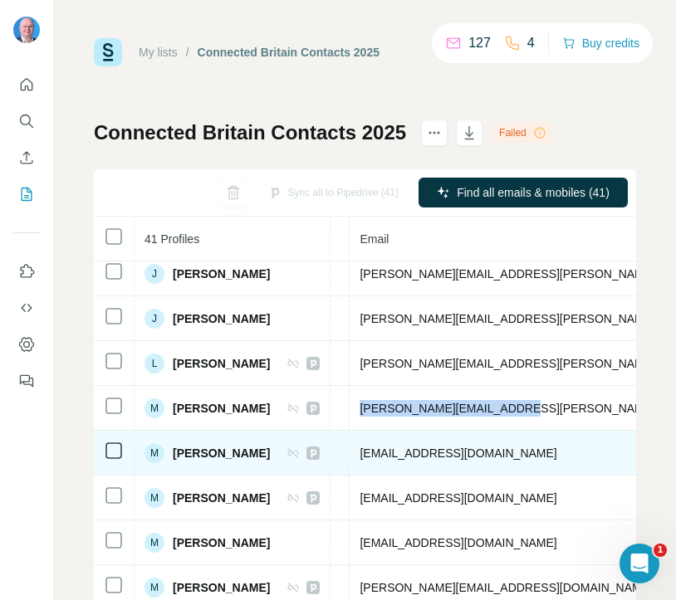
drag, startPoint x: 581, startPoint y: 454, endPoint x: 363, endPoint y: 446, distance: 218.6
click at [363, 446] on tr "M [PERSON_NAME] Found LinkedIn CTO Connectivitree [EMAIL_ADDRESS][DOMAIN_NAME] …" at bounding box center [341, 453] width 1726 height 45
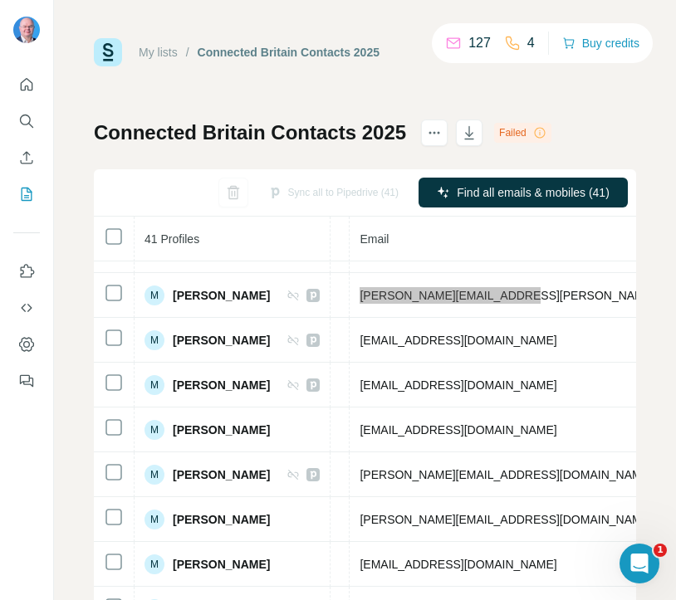
scroll to position [1068, 615]
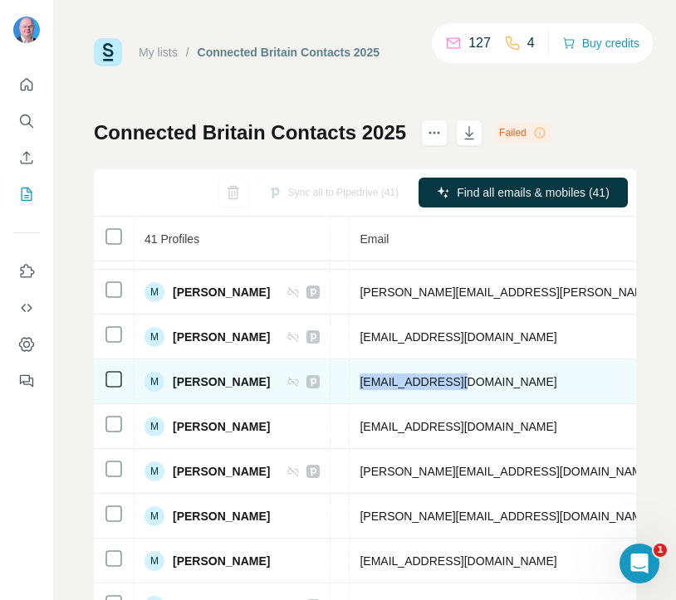
drag, startPoint x: 507, startPoint y: 385, endPoint x: 375, endPoint y: 381, distance: 132.9
click at [375, 381] on td "[EMAIL_ADDRESS][DOMAIN_NAME]" at bounding box center [554, 382] width 409 height 45
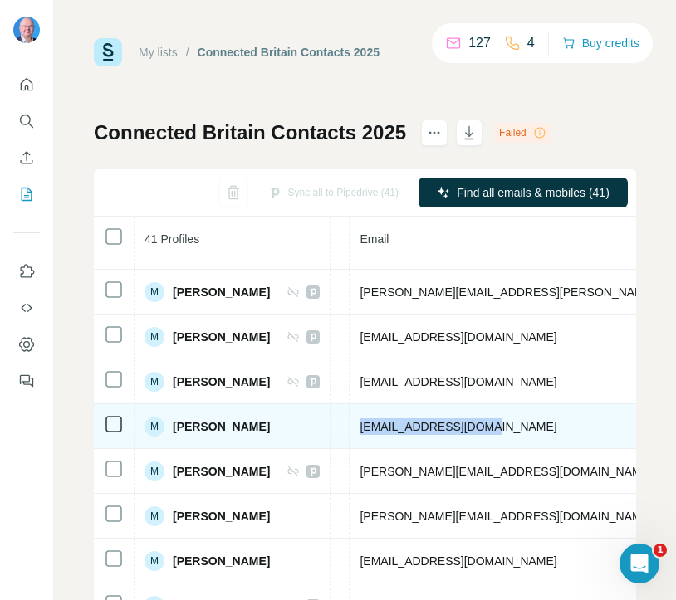
drag, startPoint x: 510, startPoint y: 426, endPoint x: 374, endPoint y: 425, distance: 136.2
click at [374, 425] on td "[EMAIL_ADDRESS][DOMAIN_NAME]" at bounding box center [554, 426] width 409 height 45
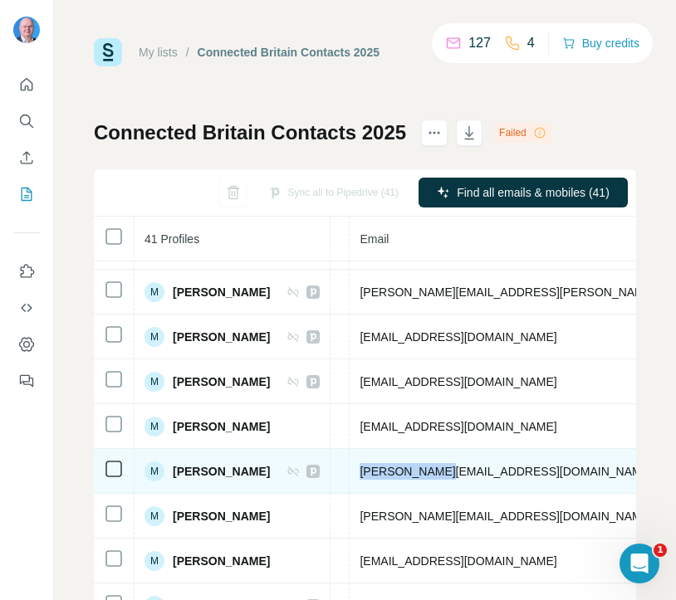
drag, startPoint x: 477, startPoint y: 473, endPoint x: 377, endPoint y: 466, distance: 99.9
click at [377, 466] on td "[PERSON_NAME][EMAIL_ADDRESS][DOMAIN_NAME]" at bounding box center [554, 471] width 409 height 45
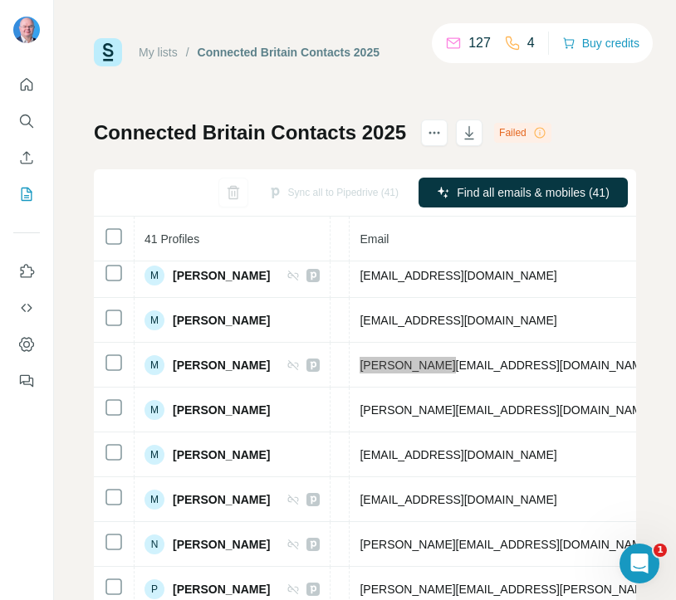
scroll to position [1180, 615]
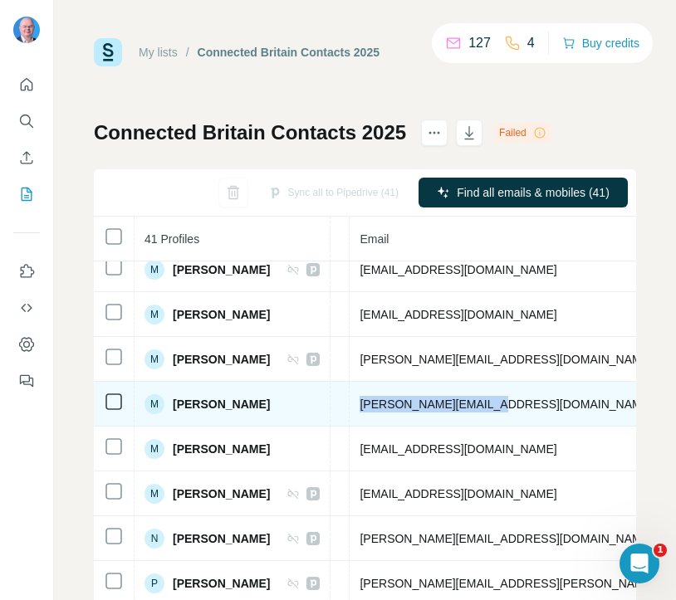
drag, startPoint x: 501, startPoint y: 404, endPoint x: 365, endPoint y: 399, distance: 135.4
click at [365, 399] on tr "M [PERSON_NAME] Found LinkedIn Analyst Relations Specialist [PERSON_NAME] [PERS…" at bounding box center [341, 404] width 1726 height 45
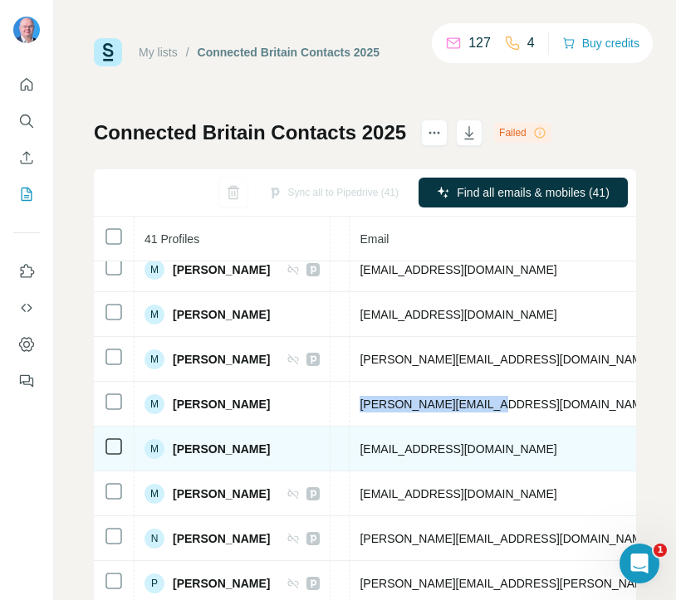
drag, startPoint x: 575, startPoint y: 446, endPoint x: 376, endPoint y: 443, distance: 198.5
click at [376, 443] on td "[EMAIL_ADDRESS][DOMAIN_NAME]" at bounding box center [554, 449] width 409 height 45
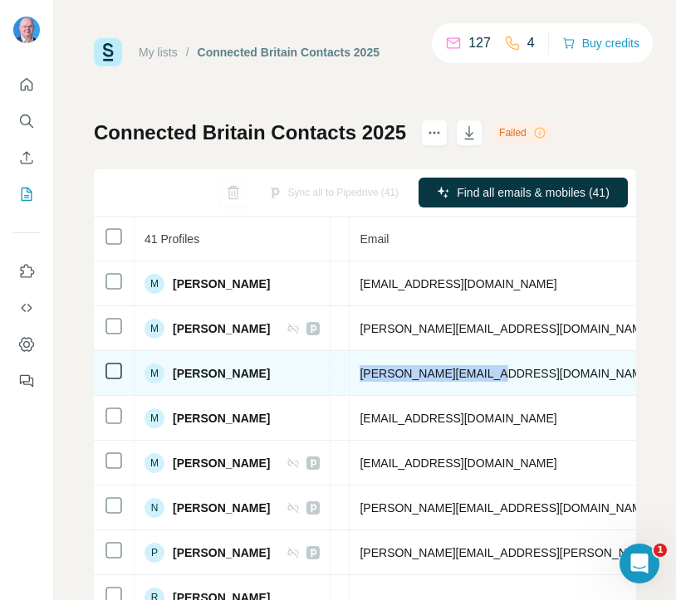
scroll to position [1230, 615]
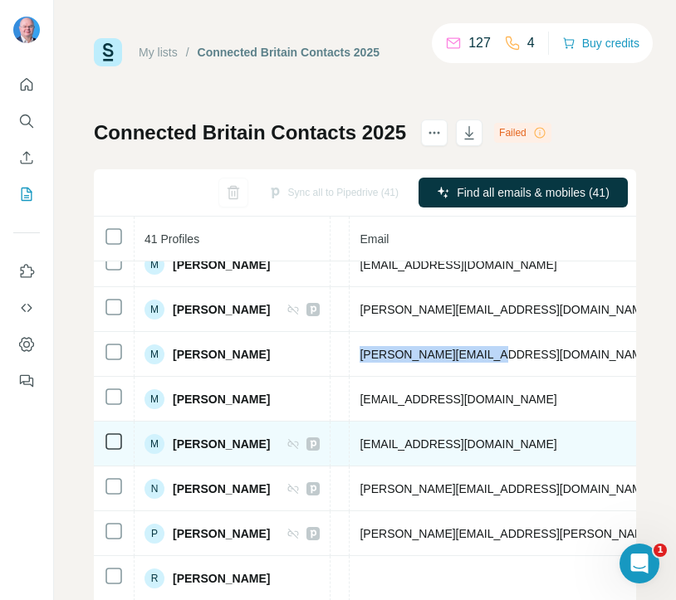
drag, startPoint x: 607, startPoint y: 443, endPoint x: 392, endPoint y: 431, distance: 215.5
click at [392, 431] on td "[EMAIL_ADDRESS][DOMAIN_NAME]" at bounding box center [554, 444] width 409 height 45
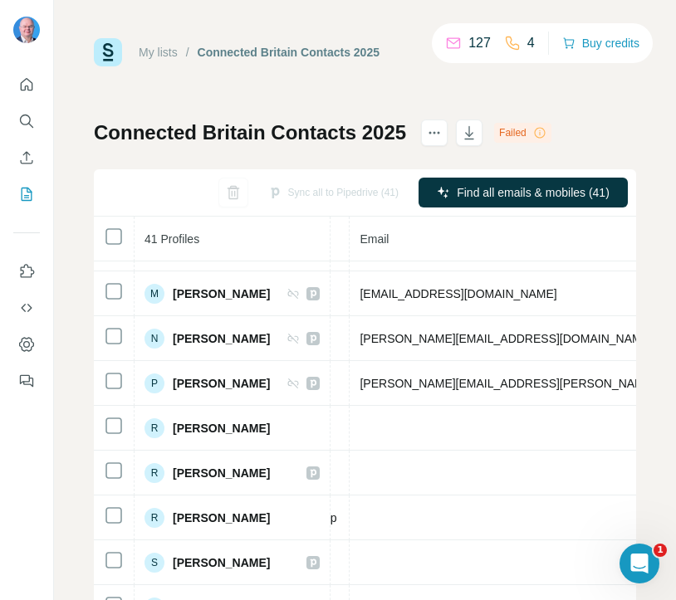
scroll to position [1384, 615]
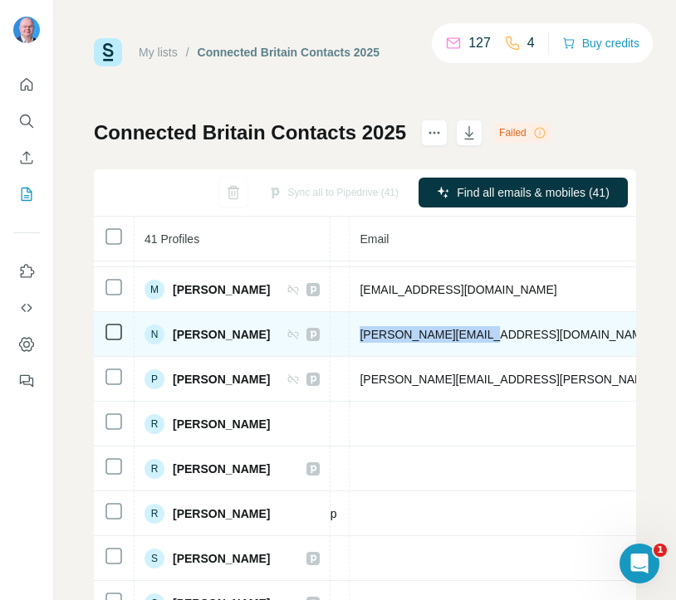
drag, startPoint x: 508, startPoint y: 336, endPoint x: 380, endPoint y: 328, distance: 128.9
click at [380, 328] on td "[PERSON_NAME][EMAIL_ADDRESS][DOMAIN_NAME]" at bounding box center [554, 334] width 409 height 45
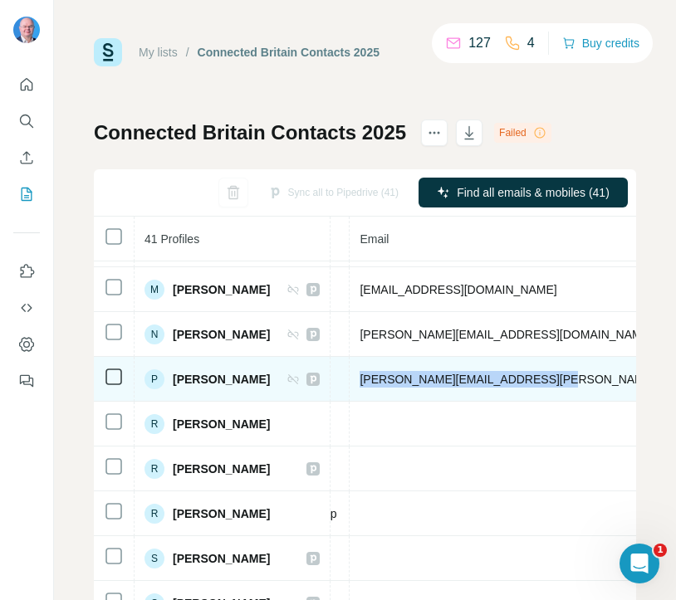
drag, startPoint x: 562, startPoint y: 380, endPoint x: 368, endPoint y: 382, distance: 194.3
click at [368, 382] on tr "P [PERSON_NAME] Found LinkedIn Expert on Wireless Technologies UK Telecoms Lab …" at bounding box center [341, 379] width 1726 height 45
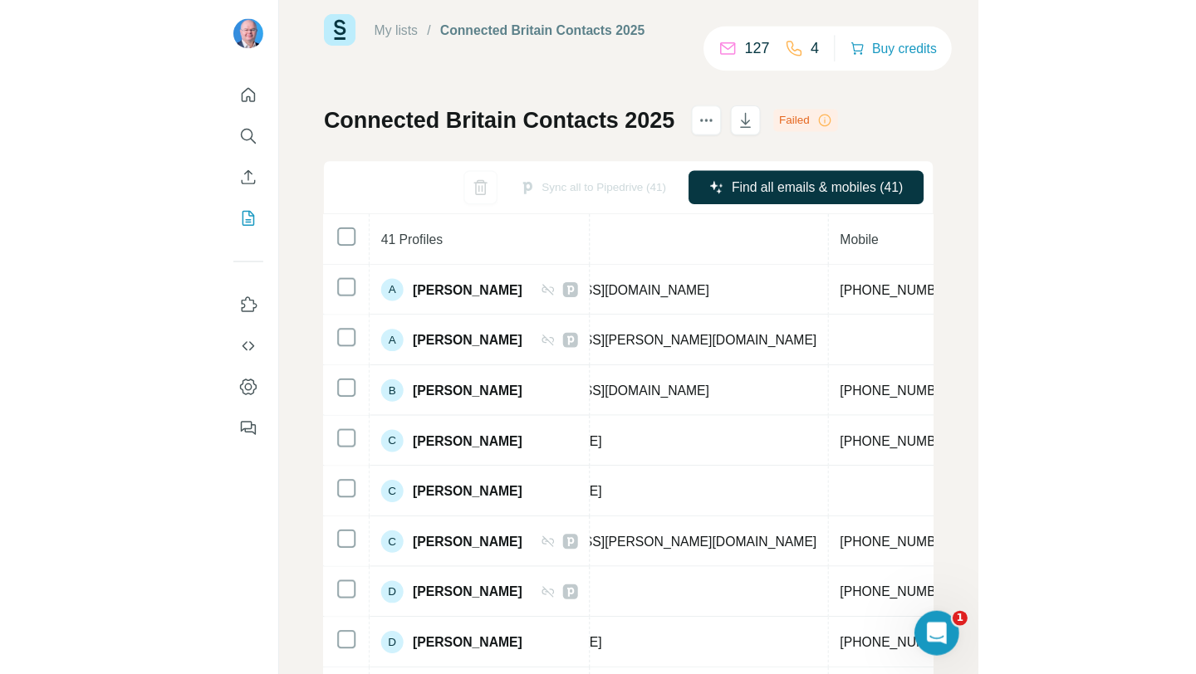
scroll to position [0, 0]
